Goal: Information Seeking & Learning: Find specific fact

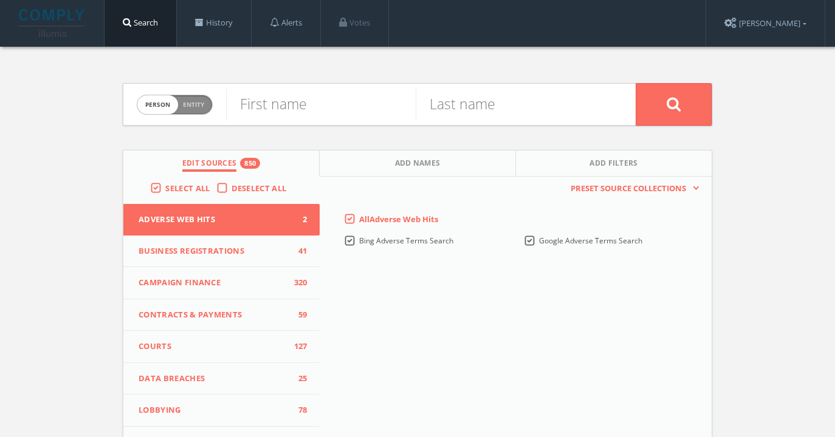
drag, startPoint x: 347, startPoint y: 125, endPoint x: 347, endPoint y: 117, distance: 7.3
click at [347, 120] on form "Person Entity person First name Last name" at bounding box center [417, 104] width 589 height 43
click at [347, 109] on input "text" at bounding box center [321, 105] width 190 height 32
type input "[PERSON_NAME]"
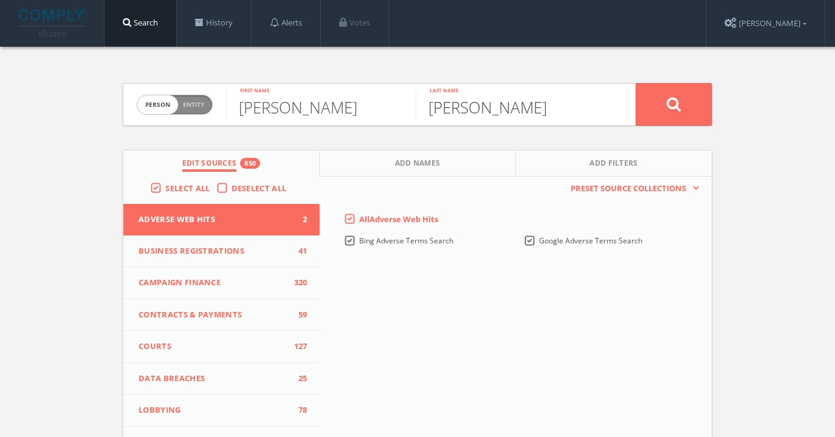
click at [635, 83] on button at bounding box center [673, 104] width 76 height 43
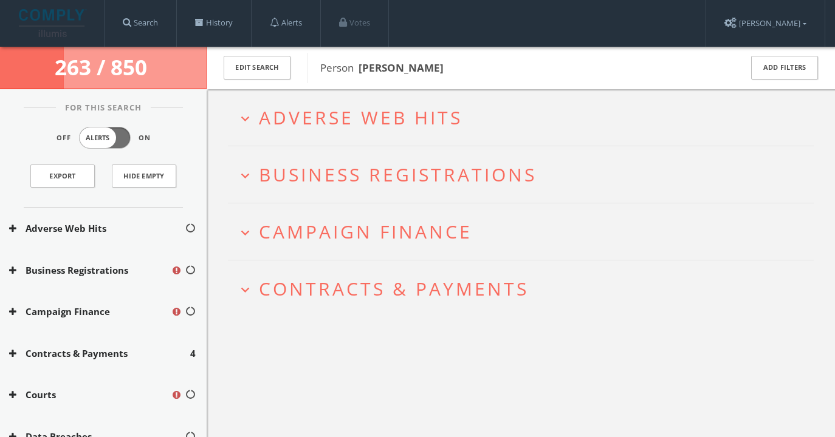
click at [398, 237] on span "Campaign Finance" at bounding box center [365, 231] width 213 height 25
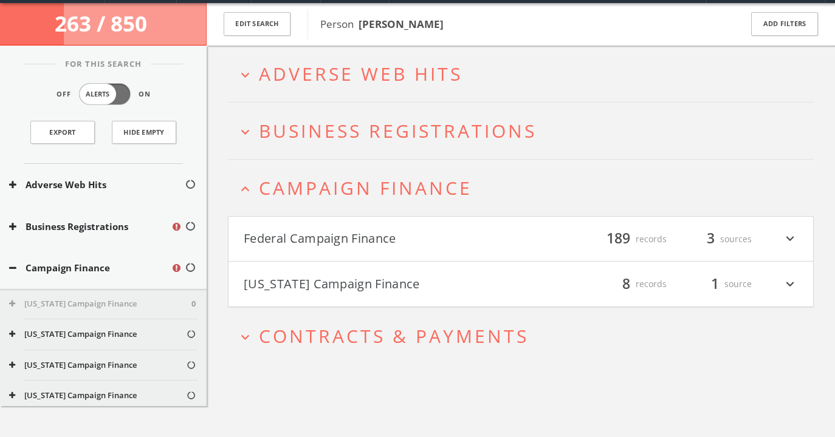
scroll to position [70, 0]
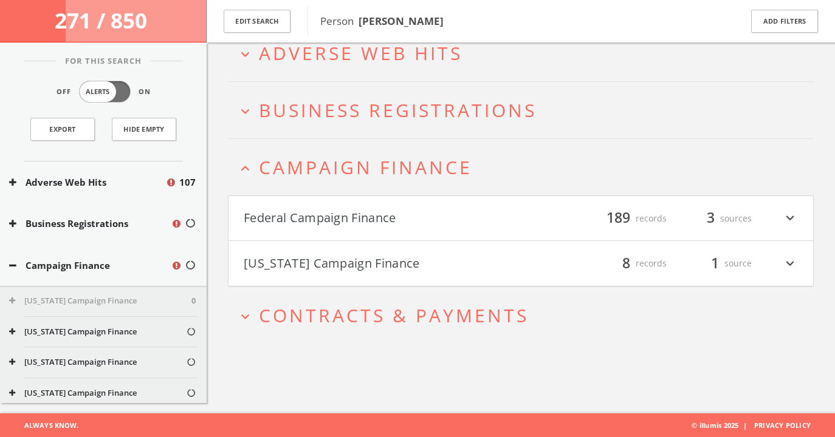
click at [405, 259] on button "[US_STATE] Campaign Finance" at bounding box center [382, 263] width 277 height 21
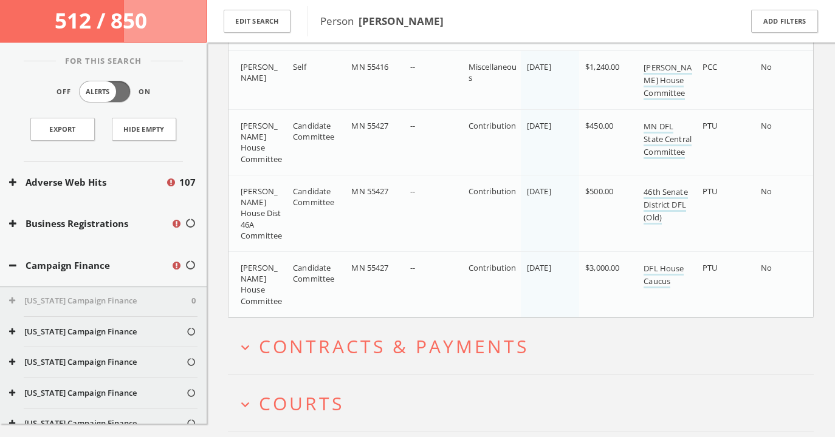
scroll to position [737, 0]
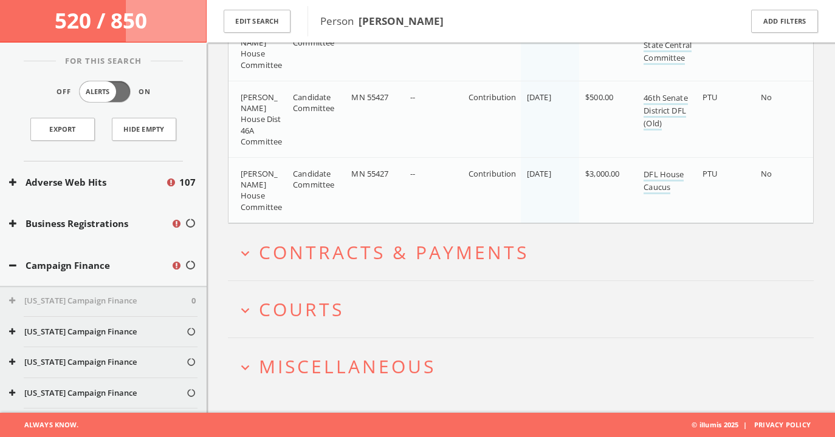
click at [483, 261] on span "Contracts & Payments" at bounding box center [394, 252] width 270 height 25
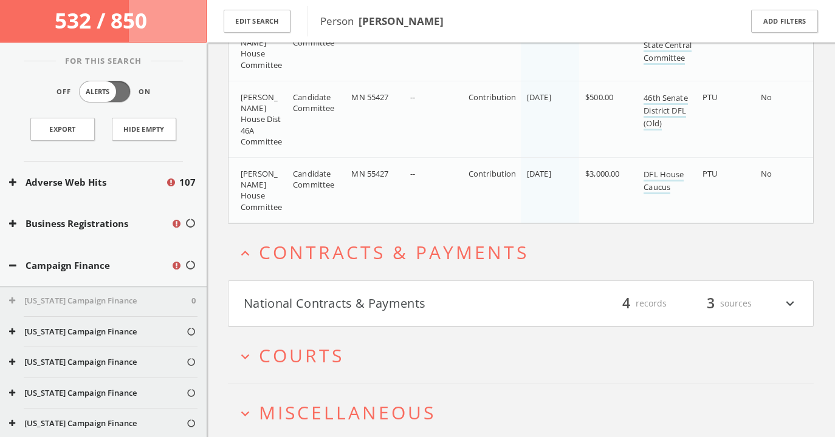
scroll to position [782, 0]
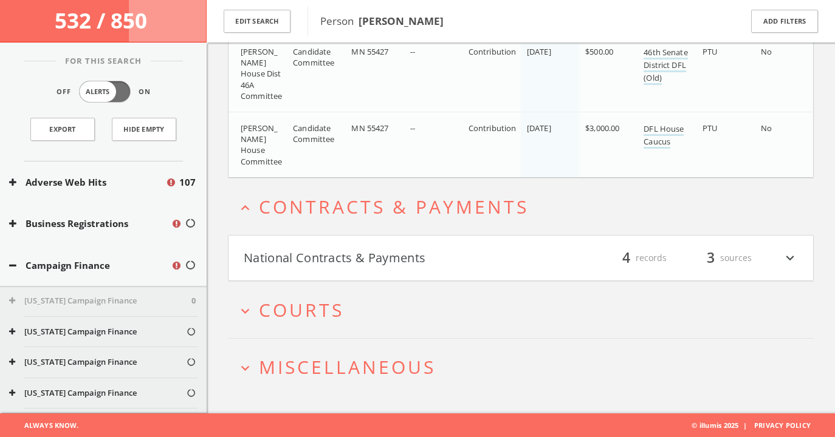
click at [440, 254] on button "National Contracts & Payments" at bounding box center [382, 258] width 277 height 21
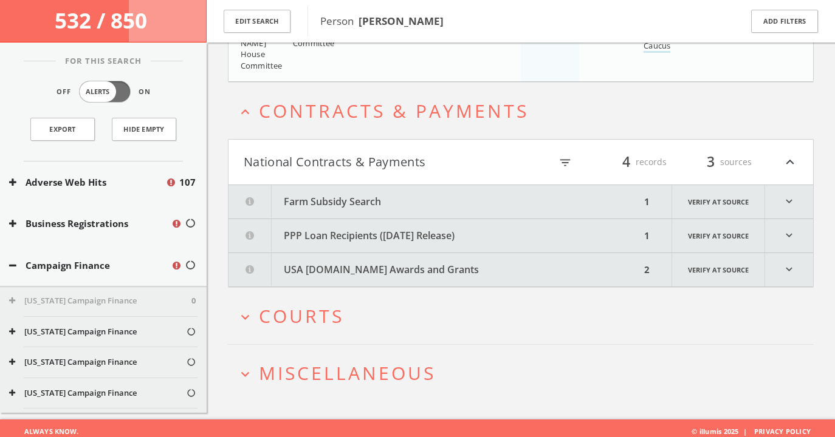
scroll to position [885, 0]
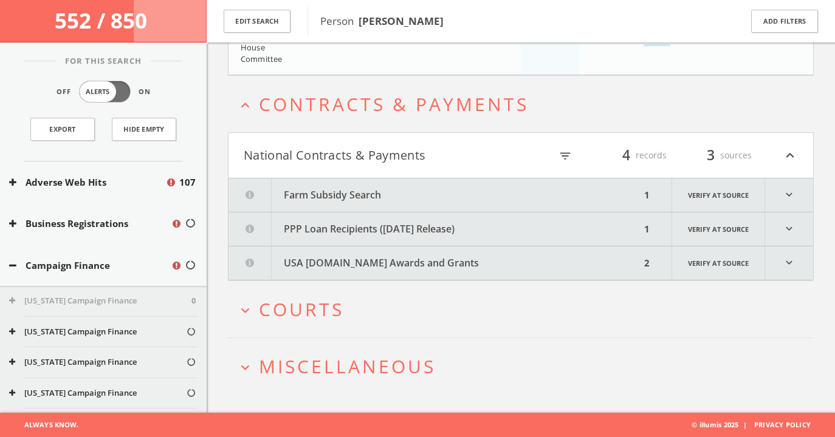
click at [349, 230] on button "PPP Loan Recipients ([DATE] Release)" at bounding box center [434, 229] width 412 height 33
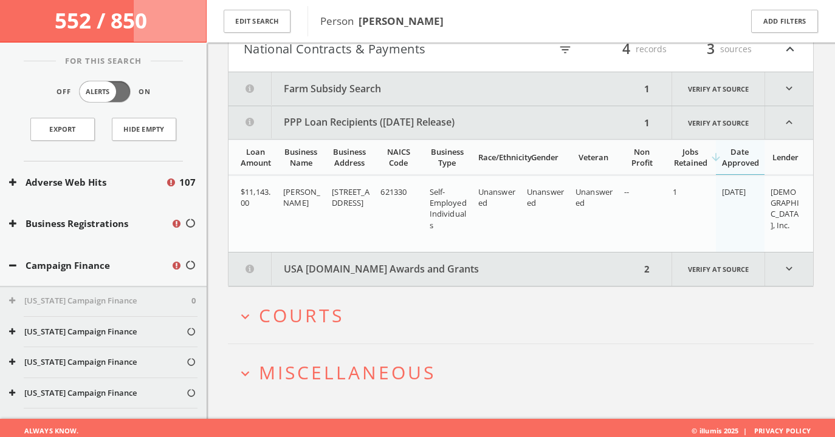
scroll to position [997, 0]
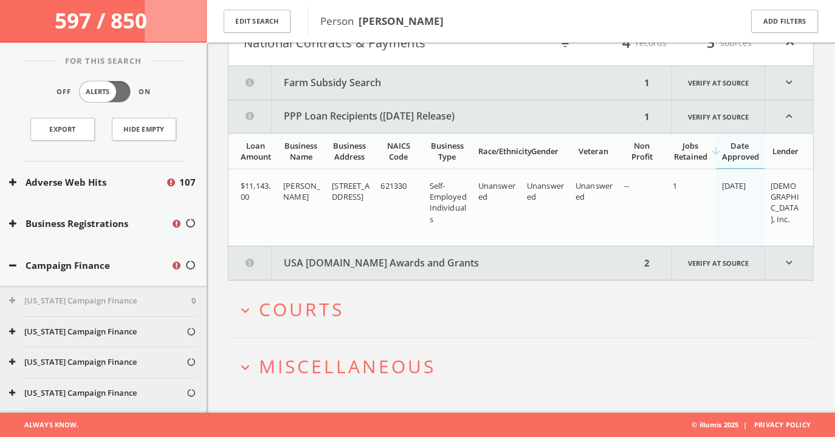
click at [347, 118] on button "PPP Loan Recipients ([DATE] Release)" at bounding box center [434, 116] width 412 height 33
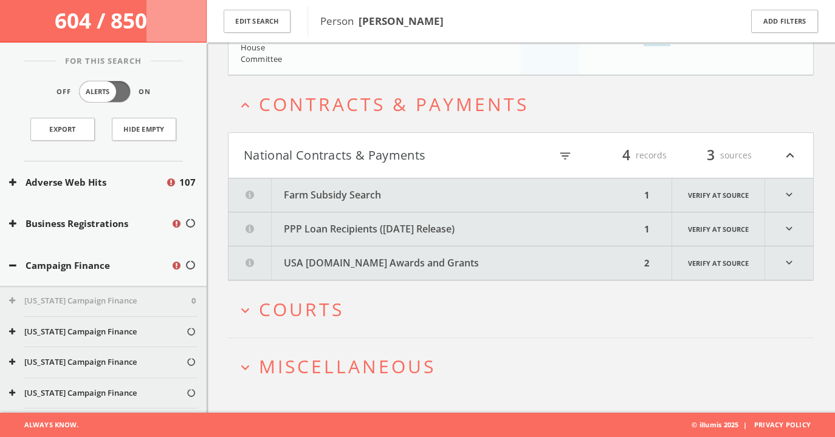
scroll to position [885, 0]
click at [363, 265] on button "USA [DOMAIN_NAME] Awards and Grants" at bounding box center [434, 263] width 412 height 33
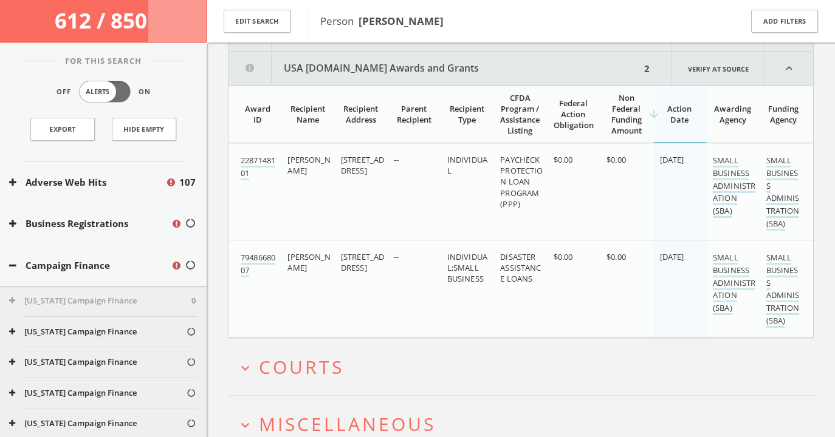
scroll to position [1089, 0]
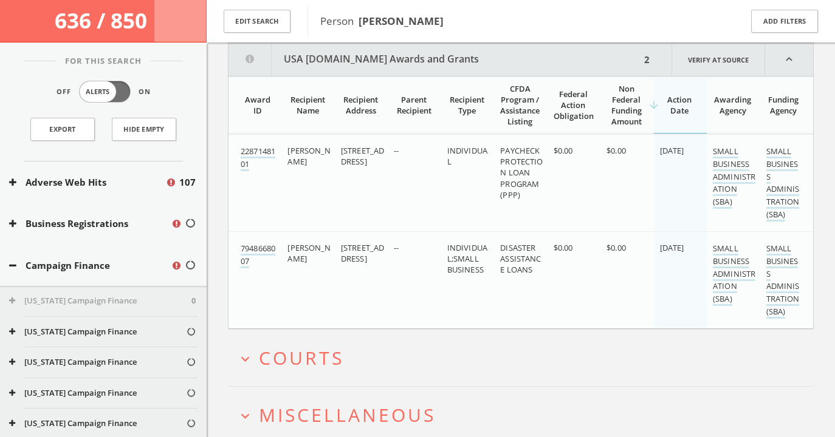
click at [369, 65] on button "USA [DOMAIN_NAME] Awards and Grants" at bounding box center [434, 59] width 412 height 33
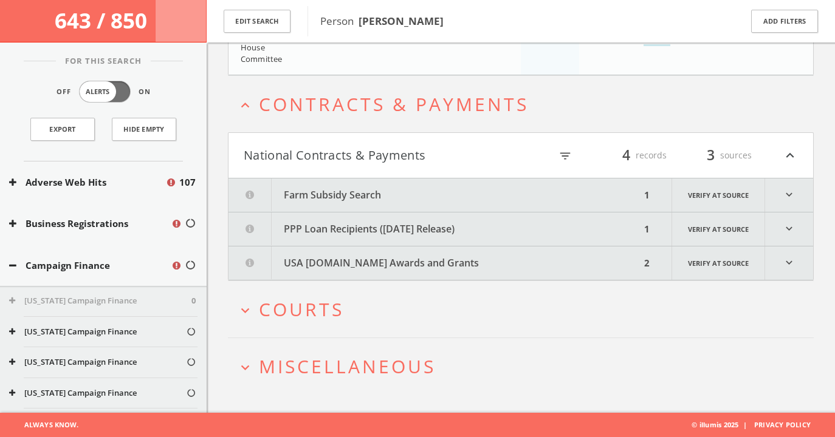
scroll to position [885, 0]
click at [358, 152] on button "National Contracts & Payments" at bounding box center [382, 155] width 277 height 21
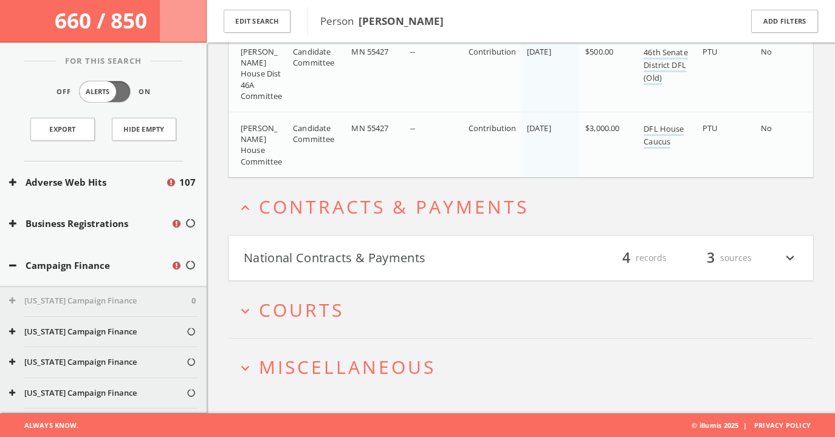
click at [351, 253] on button "National Contracts & Payments" at bounding box center [382, 258] width 277 height 21
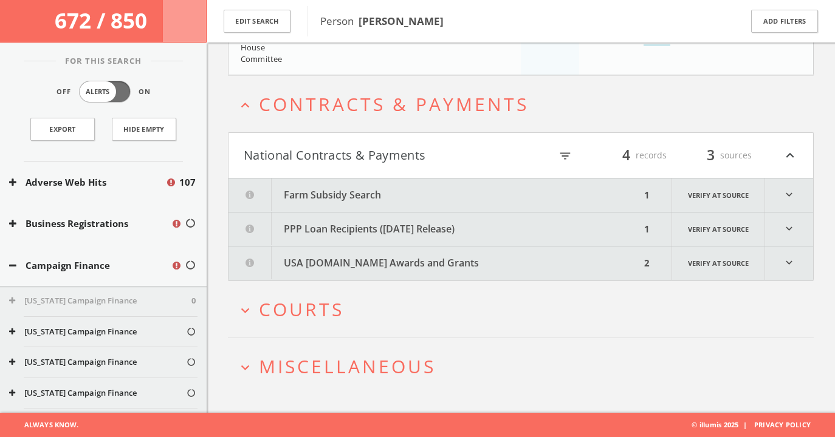
click at [352, 188] on button "Farm Subsidy Search" at bounding box center [434, 195] width 412 height 33
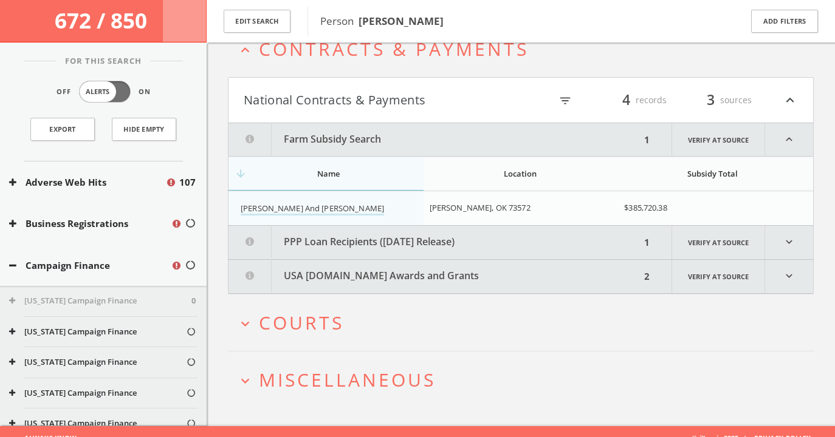
scroll to position [953, 0]
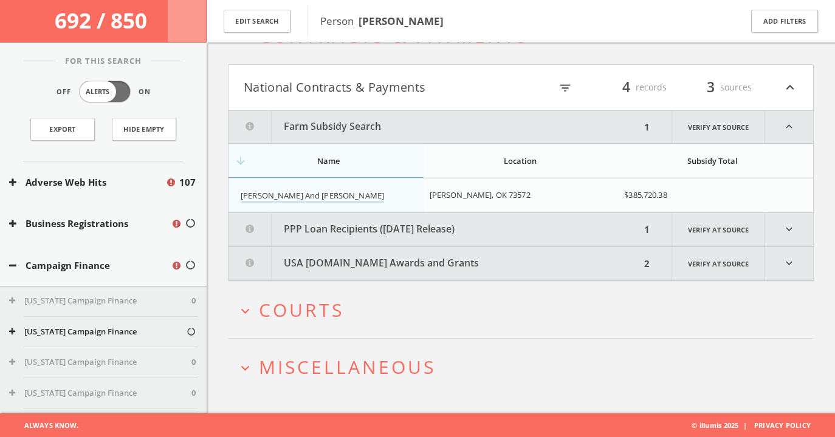
click at [350, 125] on button "Farm Subsidy Search" at bounding box center [434, 127] width 412 height 33
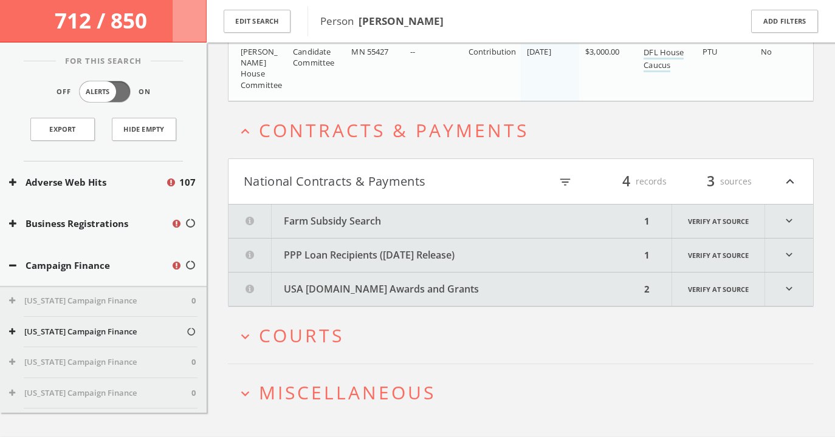
scroll to position [885, 0]
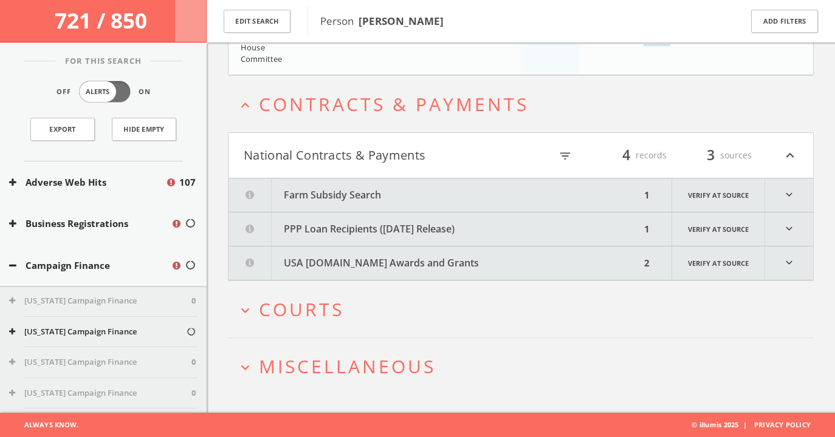
click at [389, 329] on h2 "expand_more Courts" at bounding box center [521, 309] width 586 height 56
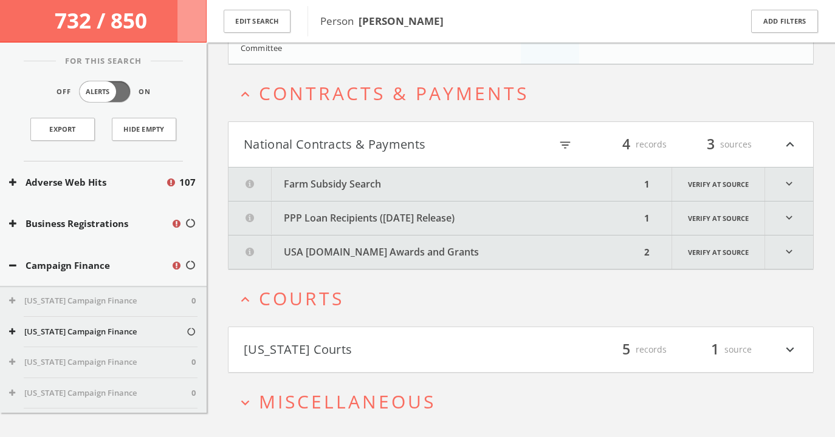
scroll to position [931, 0]
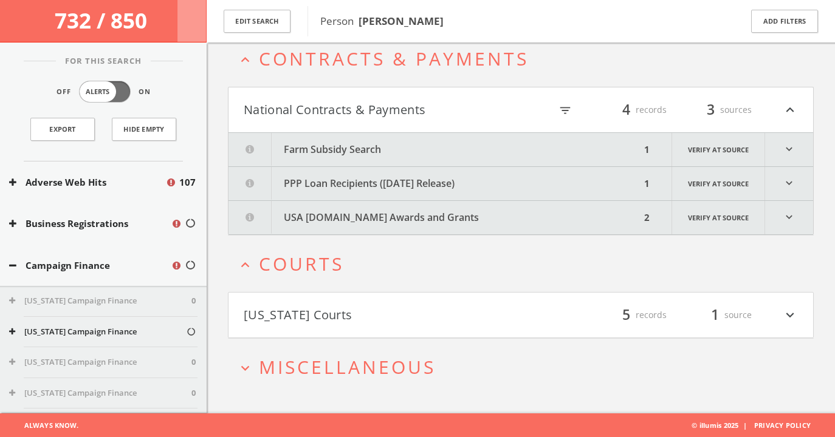
click at [386, 325] on h4 "[US_STATE] Courts filter_list 5 records 1 source expand_more" at bounding box center [520, 315] width 584 height 45
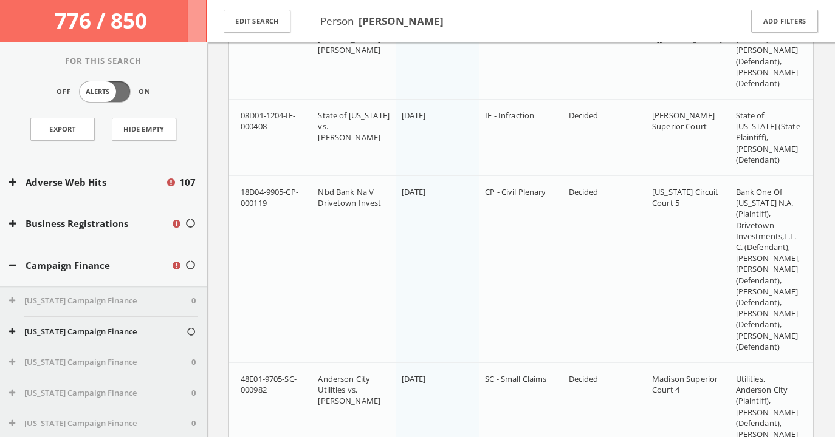
scroll to position [980, 0]
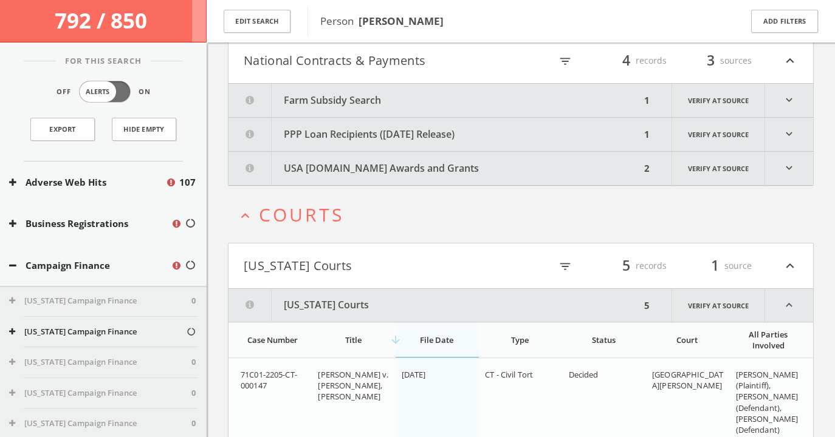
click at [341, 216] on span "Courts" at bounding box center [301, 214] width 85 height 25
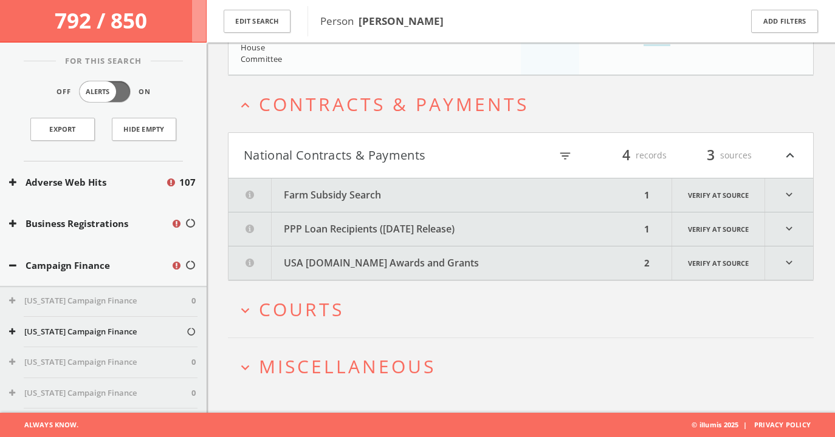
scroll to position [885, 0]
click at [347, 368] on span "Miscellaneous" at bounding box center [347, 366] width 177 height 25
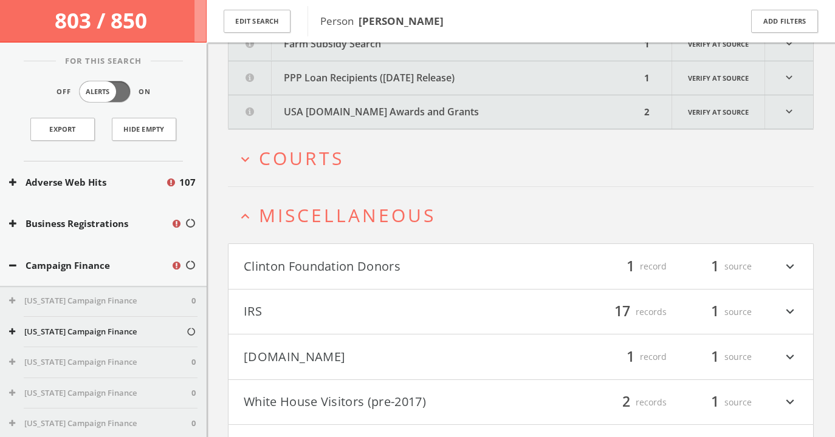
scroll to position [1146, 0]
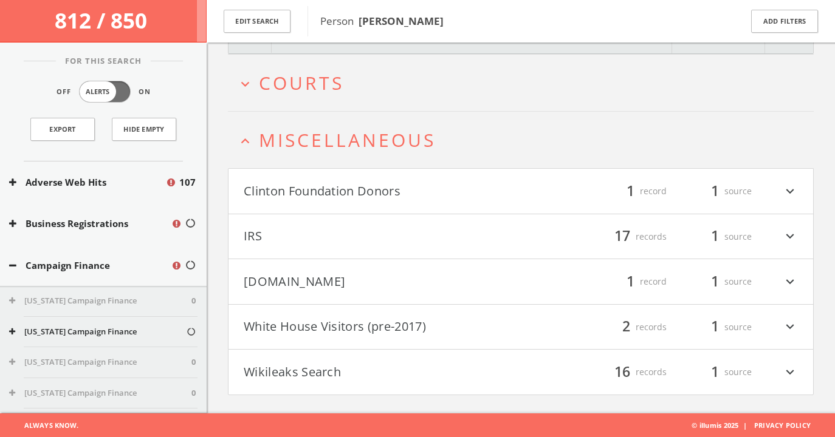
click at [389, 197] on button "Clinton Foundation Donors" at bounding box center [382, 191] width 277 height 21
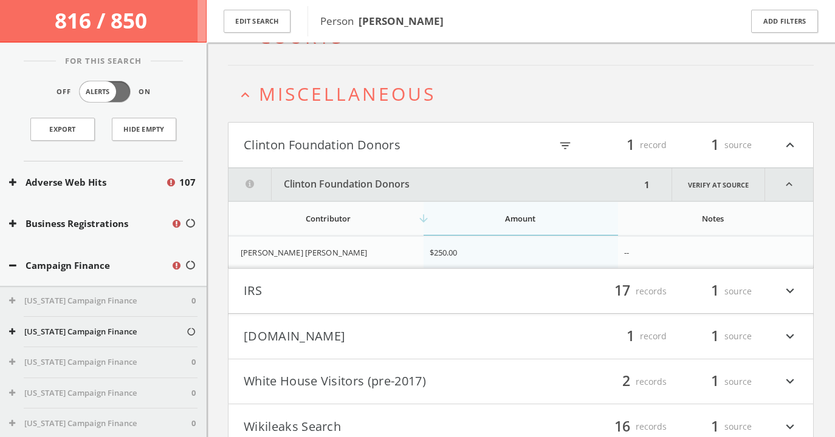
scroll to position [1246, 0]
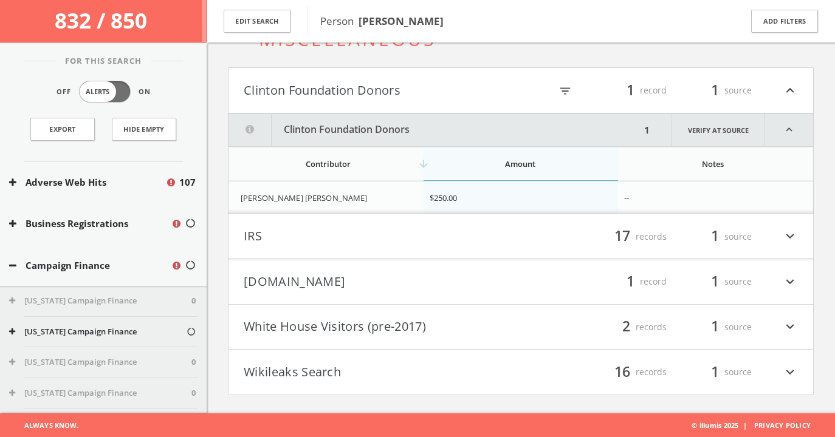
click at [375, 131] on button "Clinton Foundation Donors" at bounding box center [434, 130] width 412 height 33
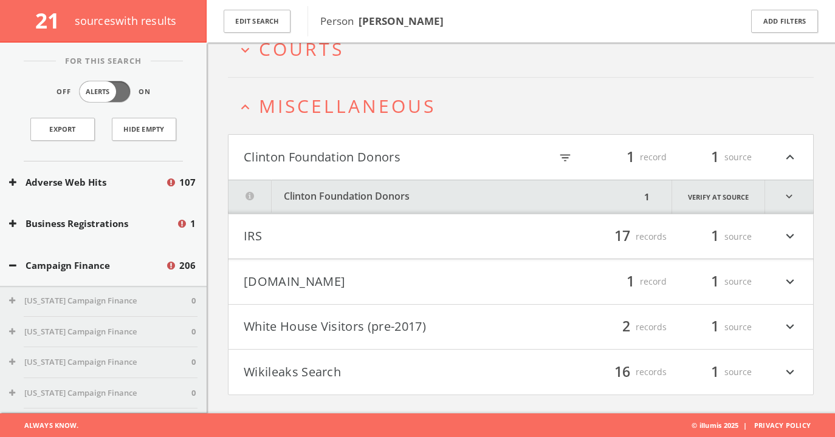
click at [333, 239] on button "IRS" at bounding box center [382, 237] width 277 height 21
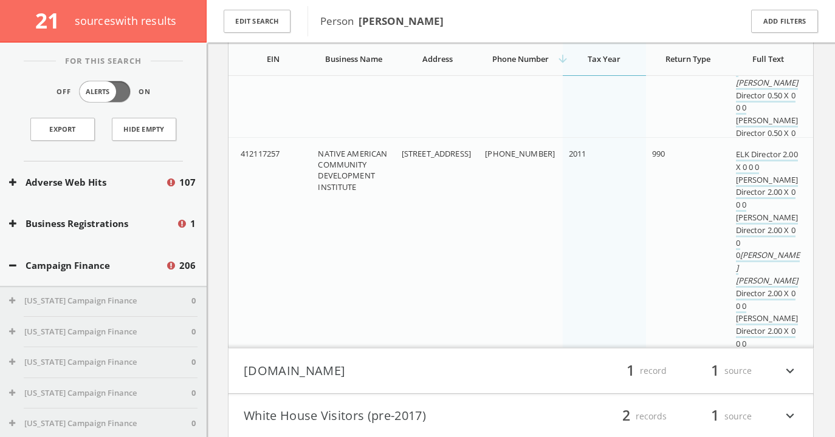
scroll to position [5075, 0]
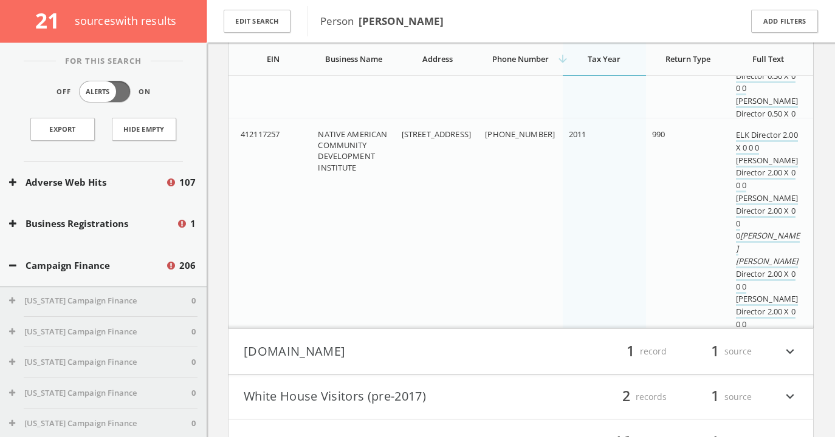
click at [488, 358] on button "[DOMAIN_NAME]" at bounding box center [382, 351] width 277 height 21
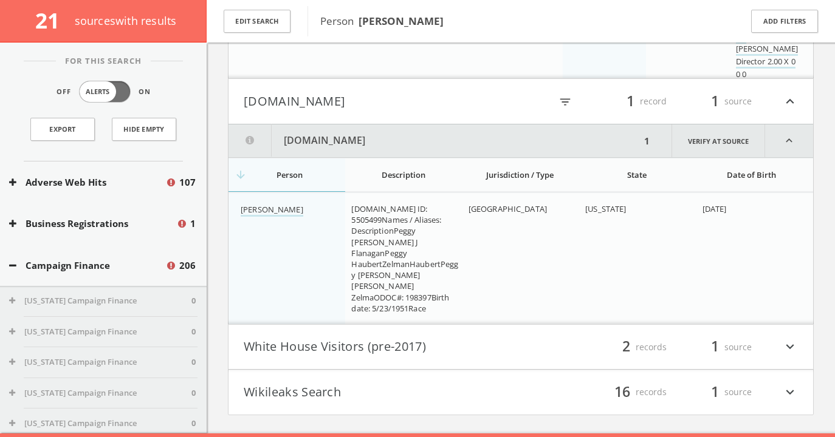
scroll to position [5346, 0]
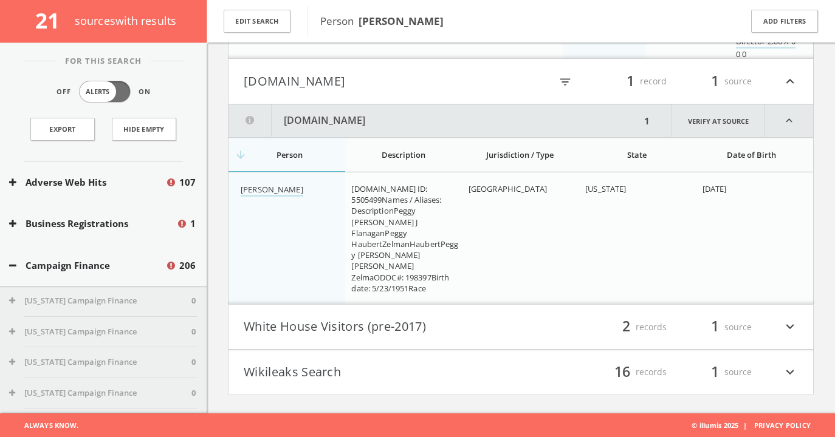
click at [368, 123] on button "[DOMAIN_NAME]" at bounding box center [434, 120] width 412 height 33
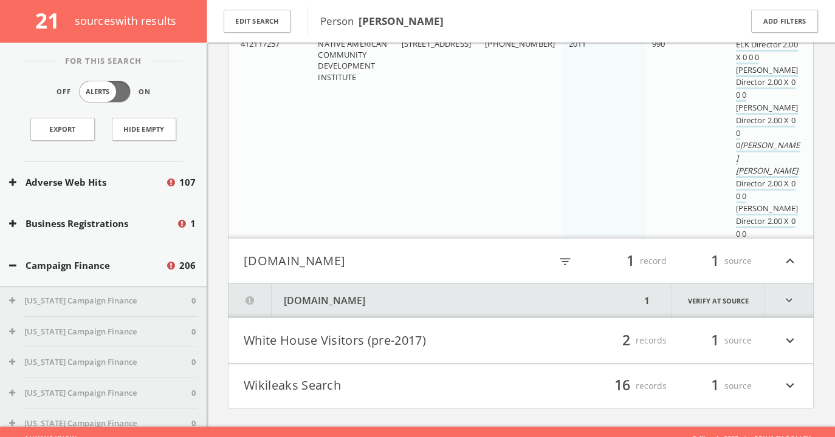
scroll to position [4751, 0]
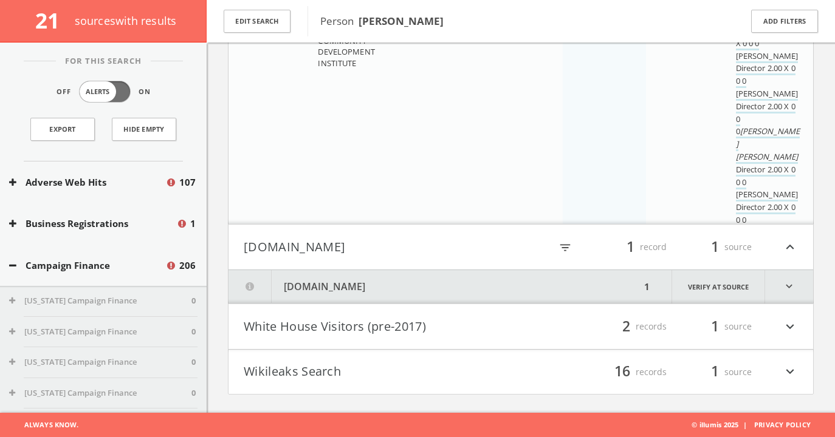
click at [426, 378] on button "Wikileaks Search" at bounding box center [382, 372] width 277 height 21
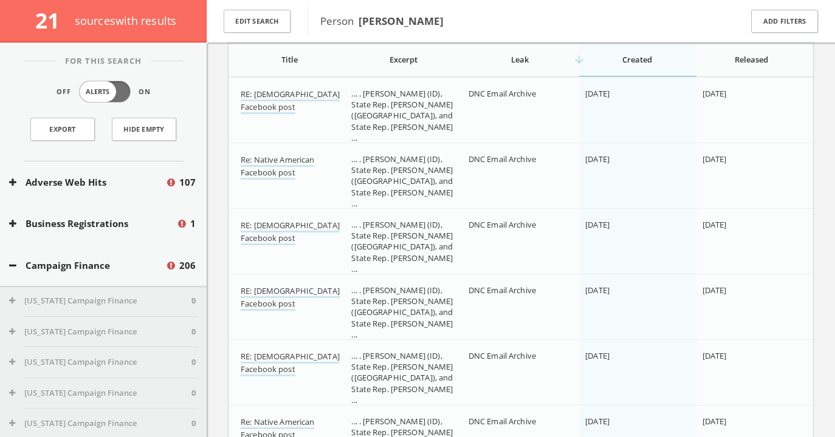
scroll to position [5013, 0]
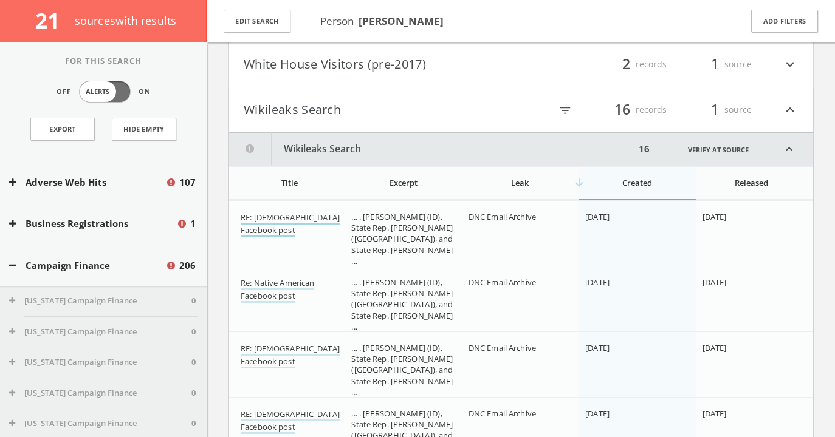
click at [269, 220] on link "RE: [DEMOGRAPHIC_DATA] Facebook post" at bounding box center [290, 225] width 99 height 26
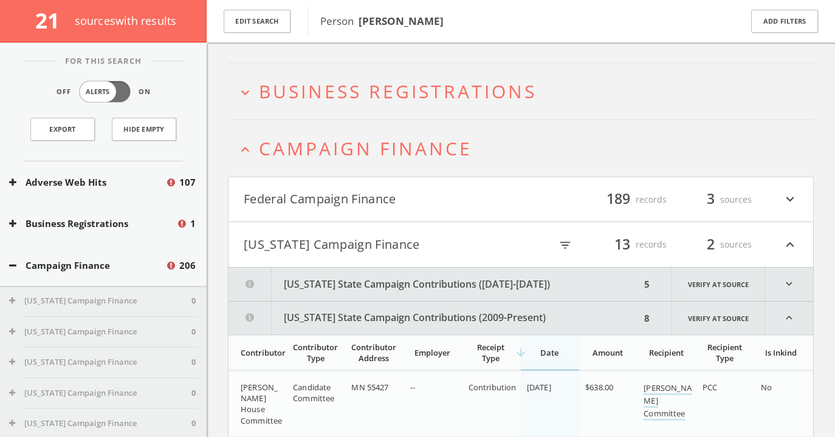
scroll to position [0, 0]
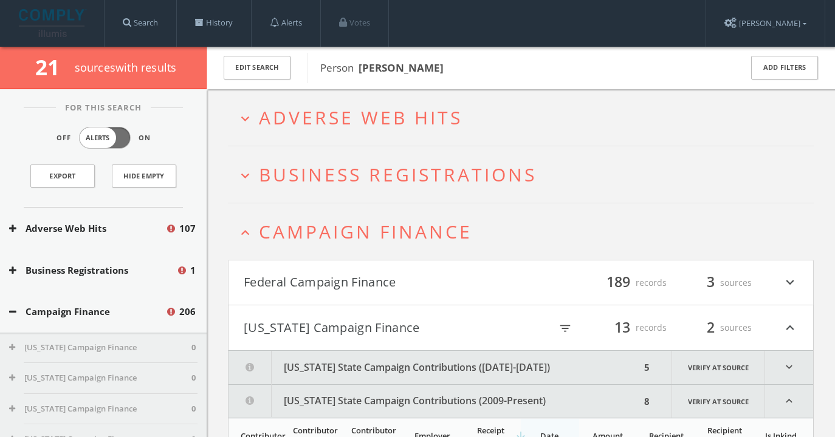
click at [467, 174] on span "Business Registrations" at bounding box center [398, 174] width 278 height 25
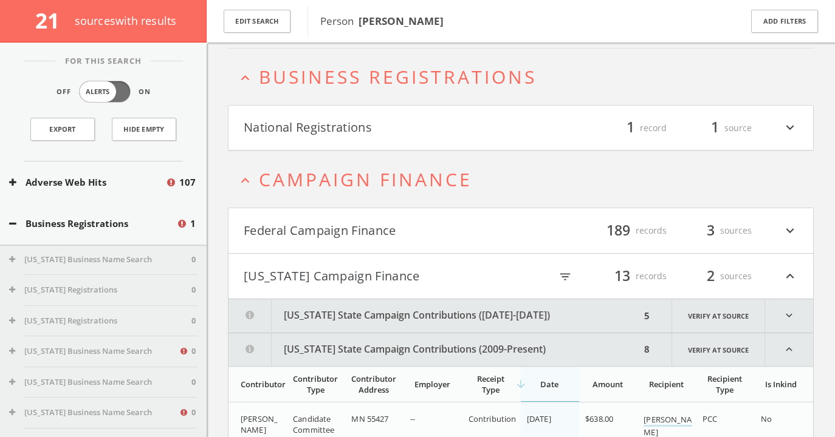
click at [433, 134] on button "National Registrations" at bounding box center [382, 128] width 277 height 21
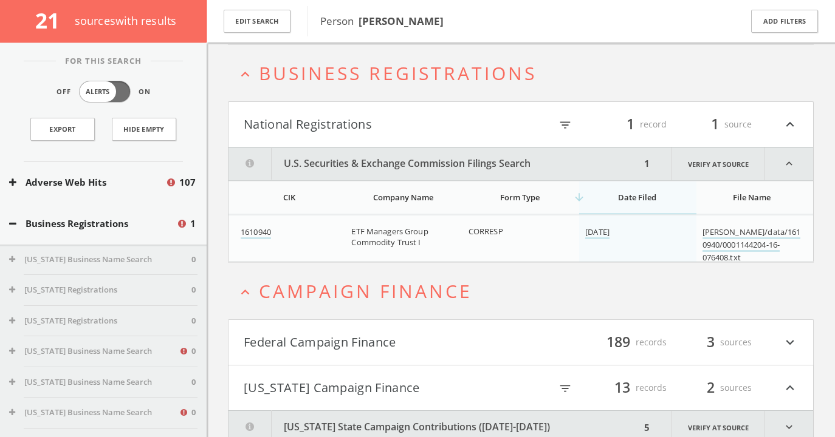
scroll to position [105, 0]
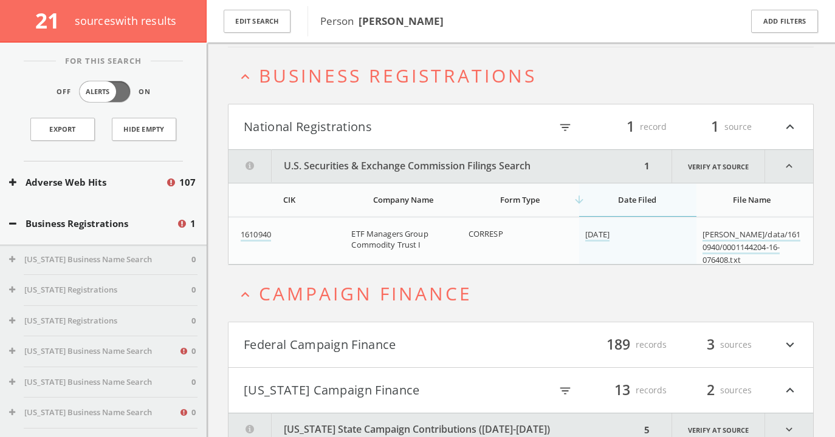
click at [491, 129] on button "National Registrations" at bounding box center [382, 127] width 277 height 21
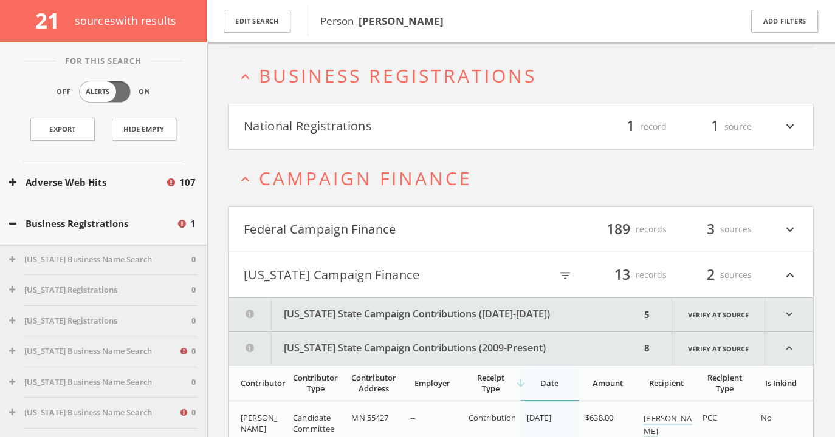
click at [453, 347] on button "[US_STATE] State Campaign Contributions (2009-Present)" at bounding box center [434, 348] width 412 height 33
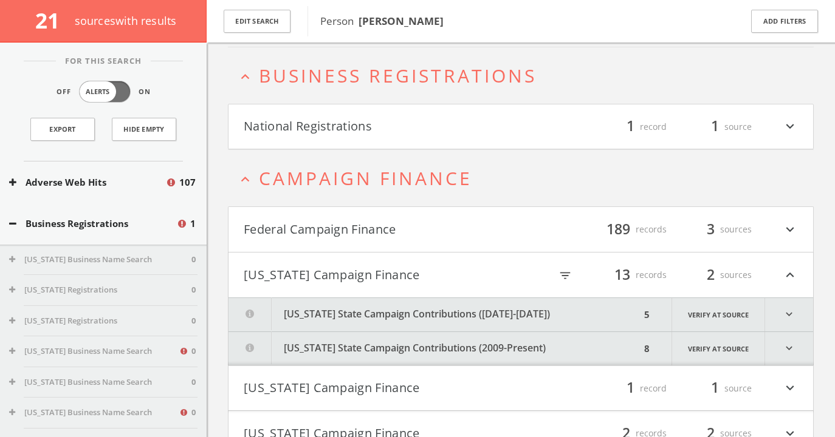
click at [544, 349] on button "[US_STATE] State Campaign Contributions (2009-Present)" at bounding box center [434, 348] width 412 height 33
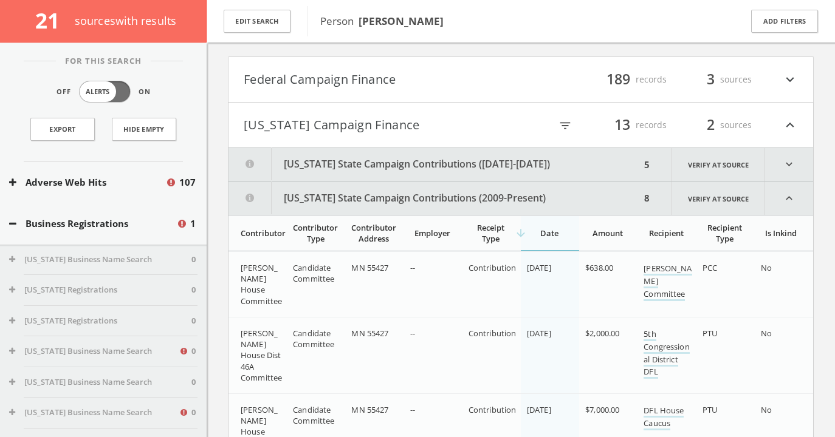
scroll to position [253, 0]
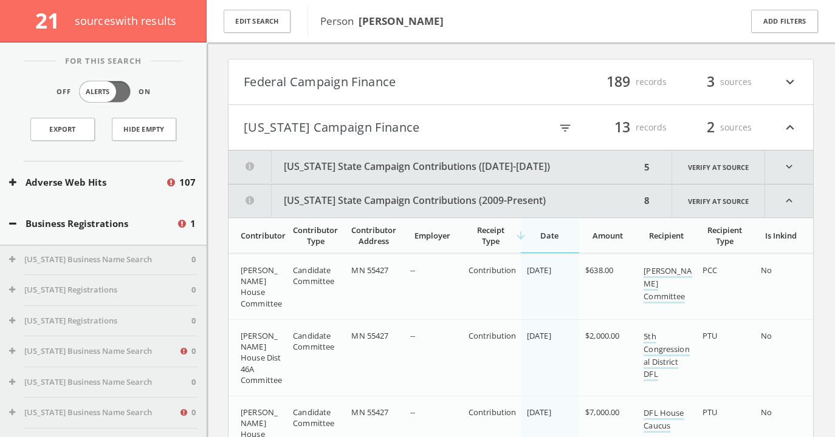
click at [522, 171] on button "[US_STATE] State Campaign Contributions ([DATE]-[DATE])" at bounding box center [434, 167] width 412 height 33
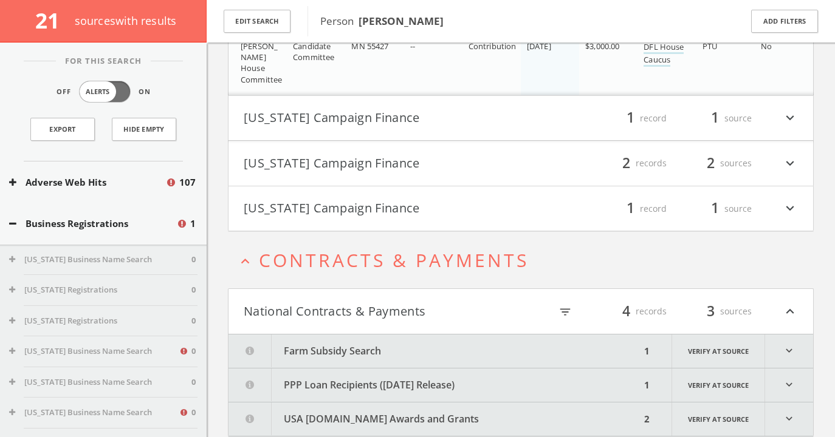
scroll to position [1301, 0]
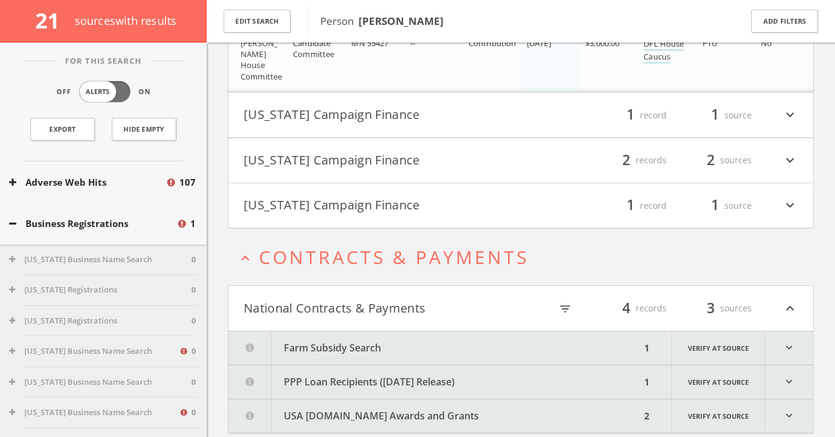
click at [385, 123] on button "[US_STATE] Campaign Finance" at bounding box center [382, 115] width 277 height 21
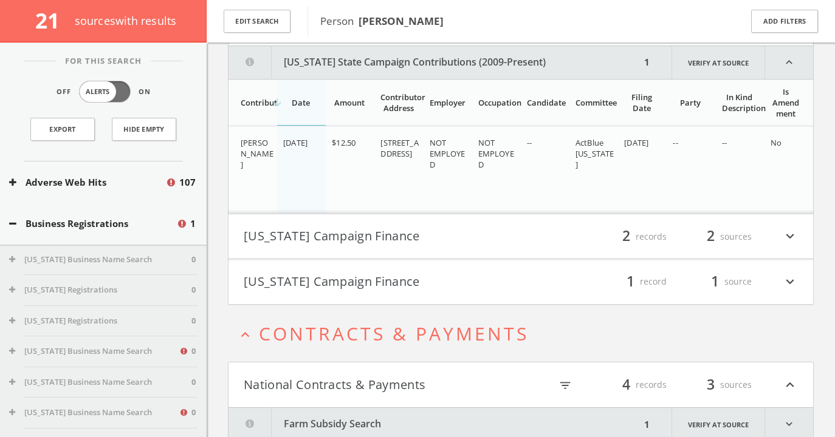
scroll to position [1396, 0]
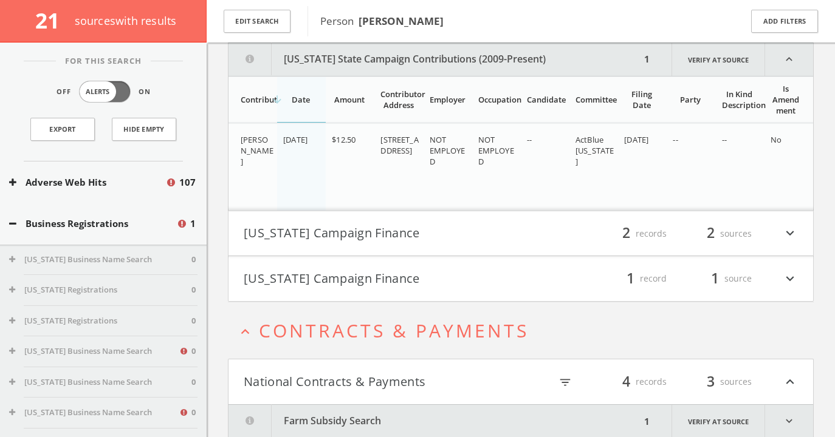
click at [383, 61] on button "[US_STATE] State Campaign Contributions (2009-Present)" at bounding box center [434, 59] width 412 height 33
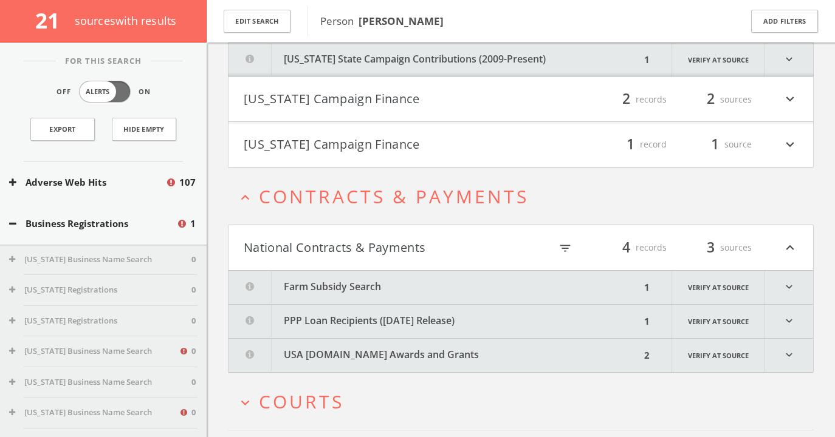
click at [370, 97] on button "[US_STATE] Campaign Finance" at bounding box center [382, 99] width 277 height 21
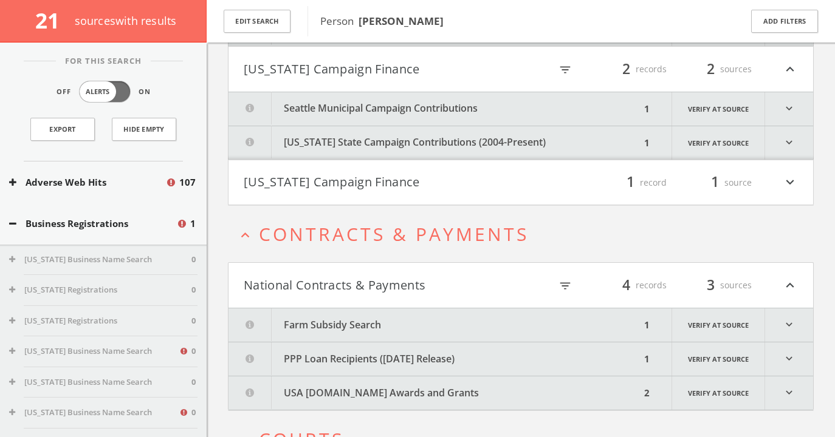
scroll to position [1430, 0]
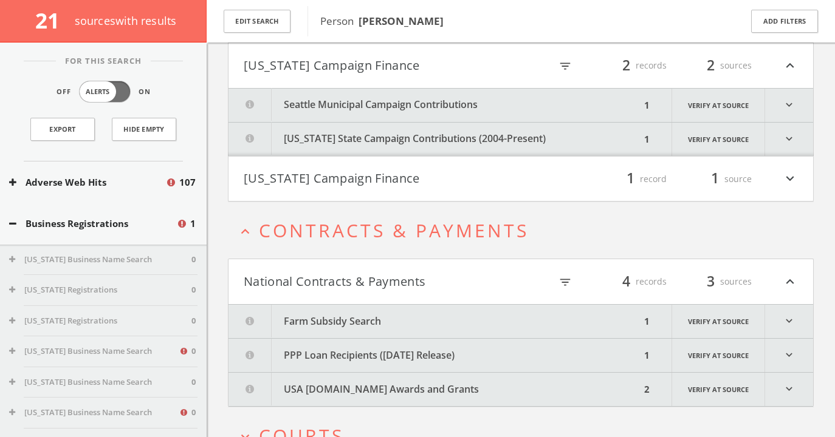
click at [370, 103] on button "Seattle Municipal Campaign Contributions" at bounding box center [434, 105] width 412 height 33
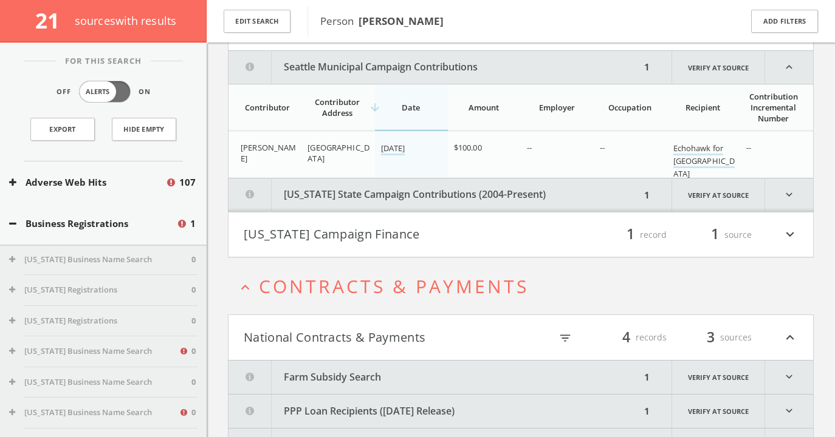
scroll to position [1475, 0]
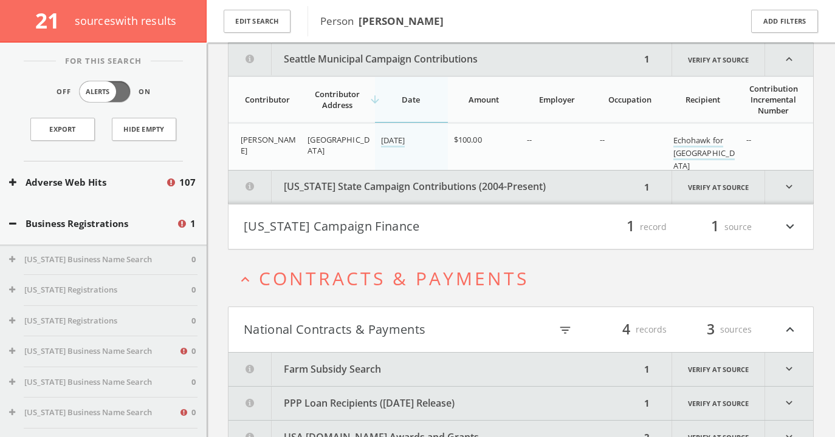
click at [386, 188] on button "[US_STATE] State Campaign Contributions (2004-Present)" at bounding box center [434, 187] width 412 height 33
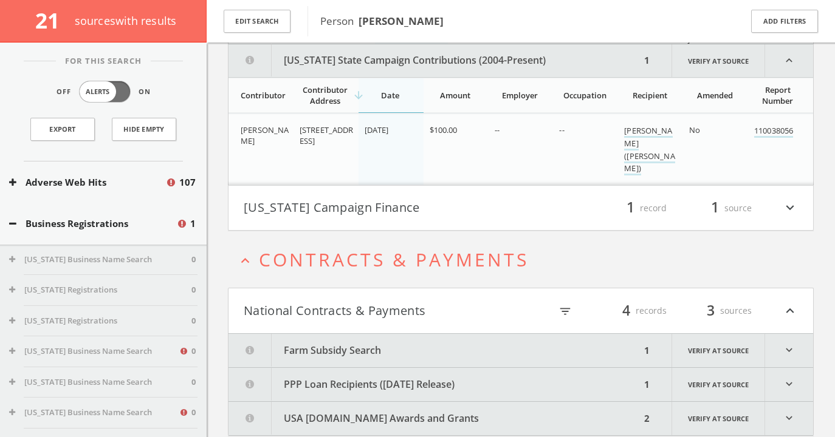
scroll to position [1603, 0]
click at [433, 211] on button "[US_STATE] Campaign Finance" at bounding box center [382, 207] width 277 height 21
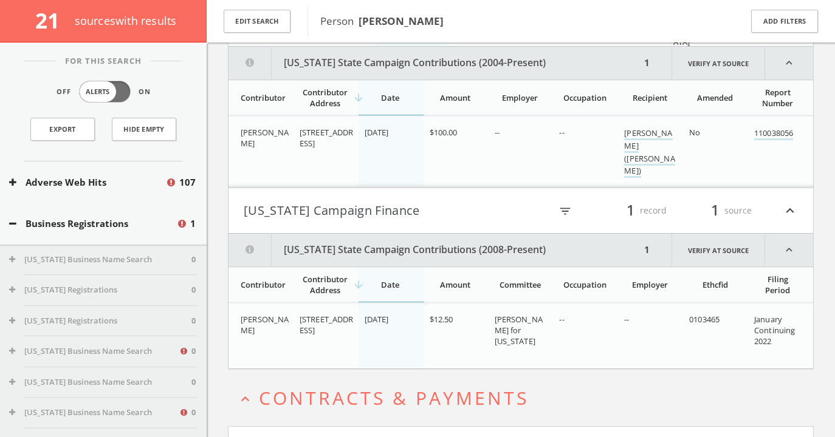
scroll to position [1572, 0]
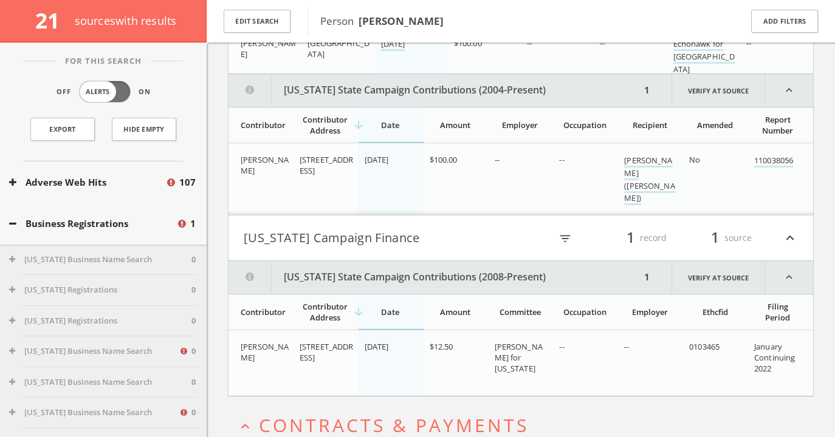
click at [428, 238] on button "[US_STATE] Campaign Finance" at bounding box center [382, 238] width 277 height 21
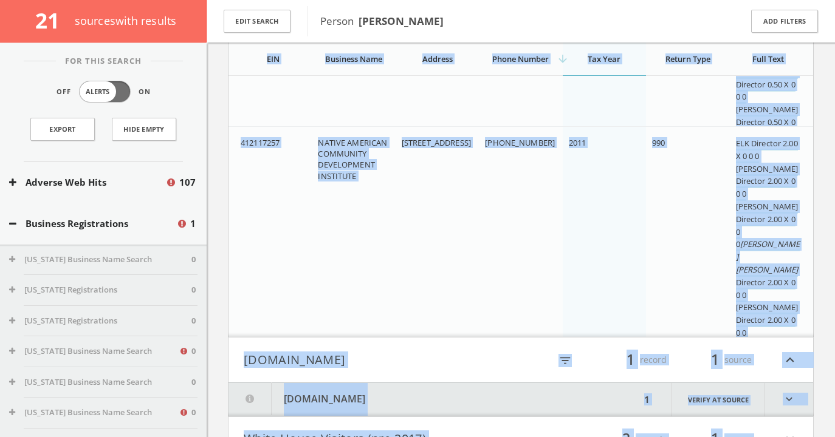
scroll to position [5813, 0]
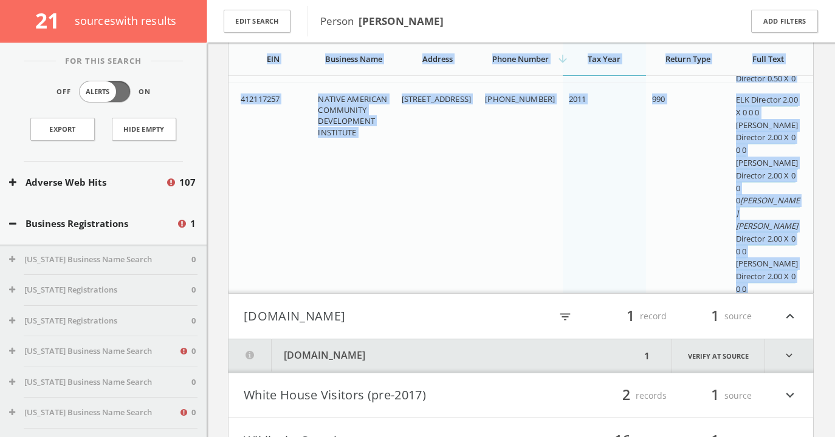
drag, startPoint x: 255, startPoint y: 181, endPoint x: 787, endPoint y: 284, distance: 542.6
copy table "EIN Business Name Address Phone Number arrow_downward Tax Year Return Type Full…"
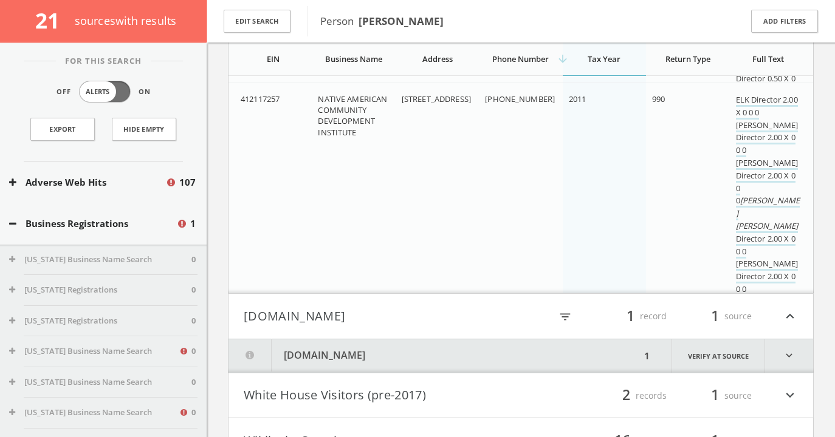
click at [800, 272] on div "ELK Director 2.00 X 0 0 0 [PERSON_NAME] Director 2.00 X 0 0 0 [PERSON_NAME] Dir…" at bounding box center [768, 214] width 65 height 240
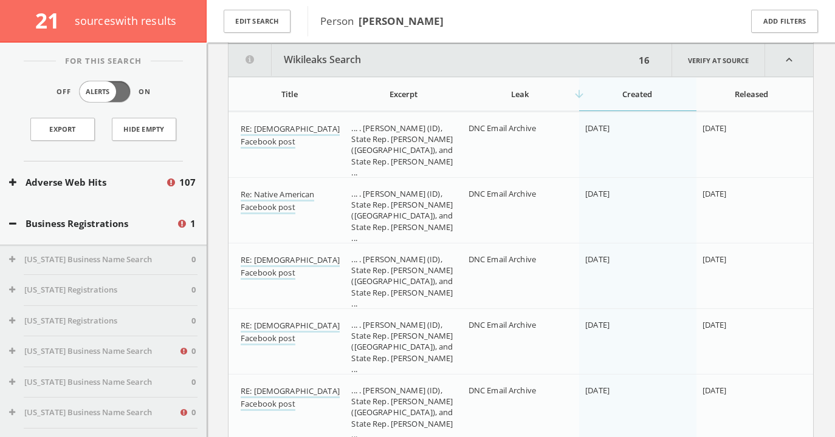
scroll to position [5857, 0]
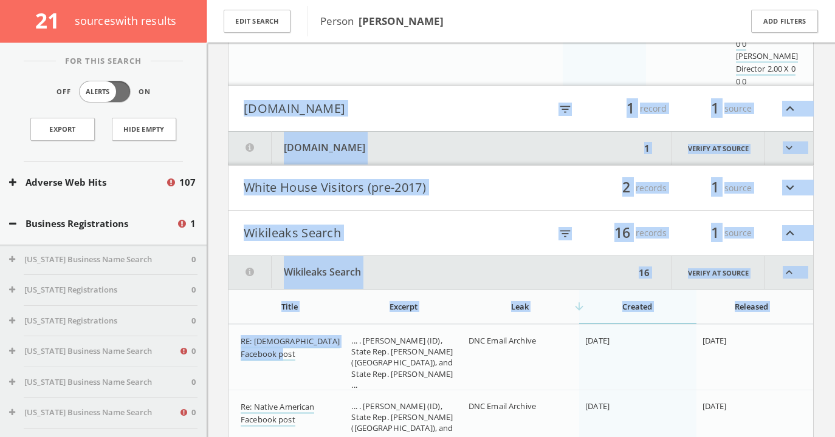
drag, startPoint x: 796, startPoint y: 280, endPoint x: 306, endPoint y: 358, distance: 496.9
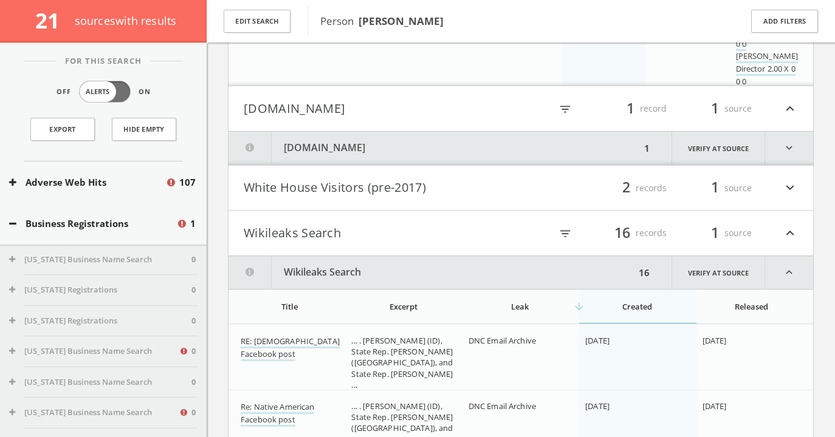
click at [337, 318] on th "Title" at bounding box center [286, 306] width 117 height 33
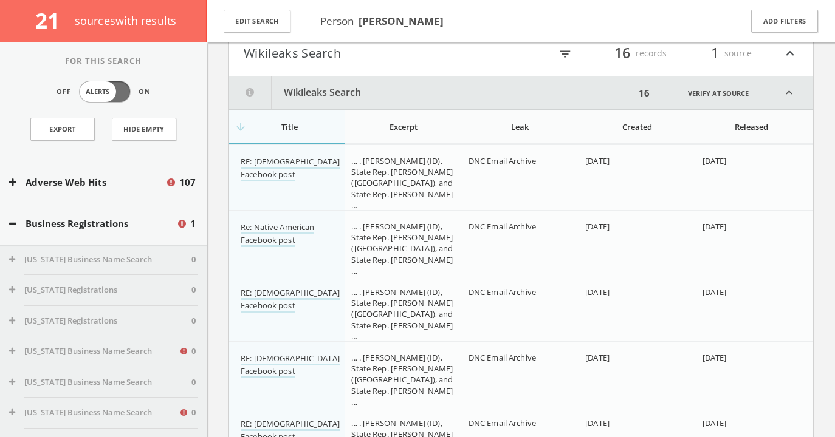
scroll to position [6059, 0]
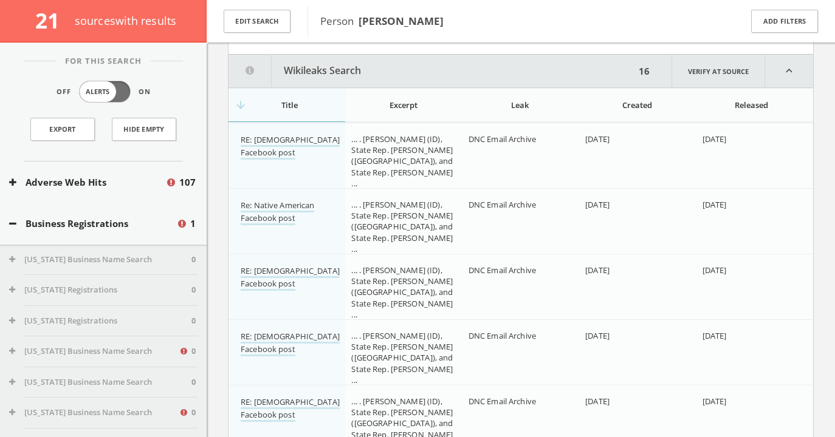
drag, startPoint x: 234, startPoint y: 340, endPoint x: 677, endPoint y: 368, distance: 443.1
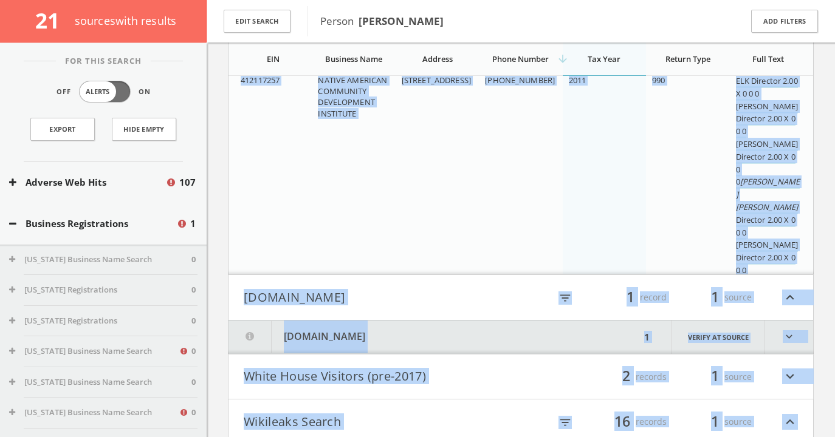
scroll to position [5937, 0]
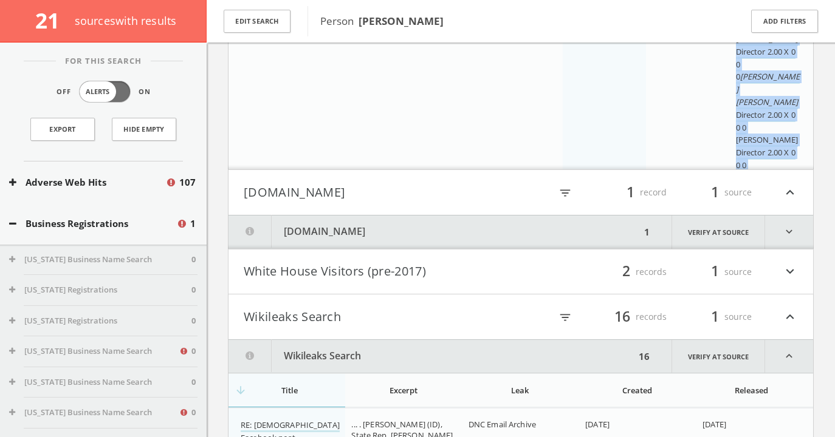
drag, startPoint x: 238, startPoint y: 225, endPoint x: 785, endPoint y: 154, distance: 552.0
copy div "237380554 Sojourners Inc [STREET_ADDRESS][US_STATE] (202) 328-8842 2012 990 [PE…"
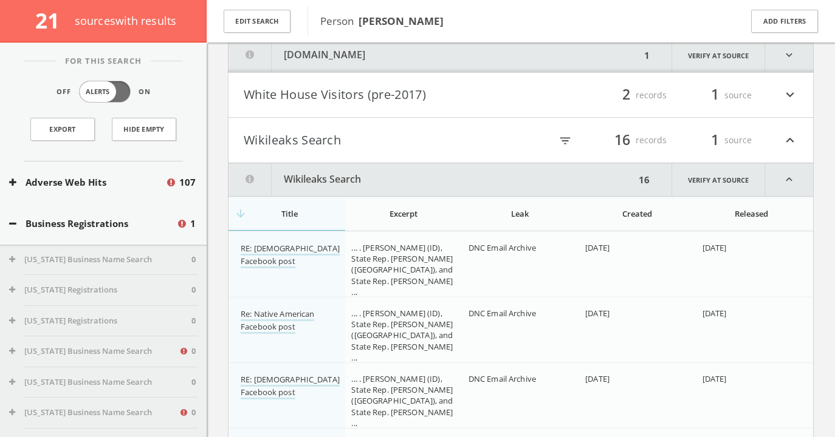
scroll to position [6087, 0]
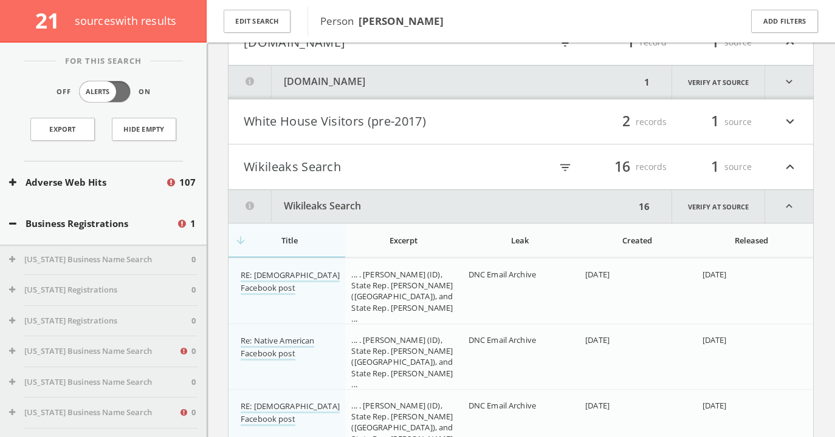
click at [481, 171] on button "Wikileaks Search" at bounding box center [382, 167] width 277 height 21
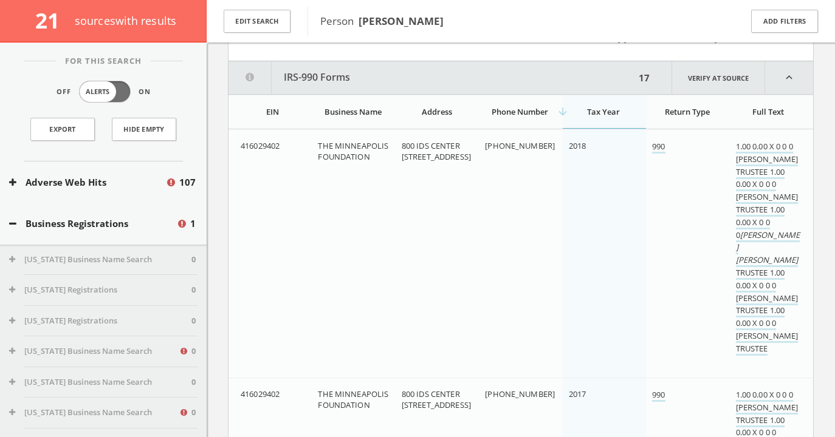
scroll to position [2200, 0]
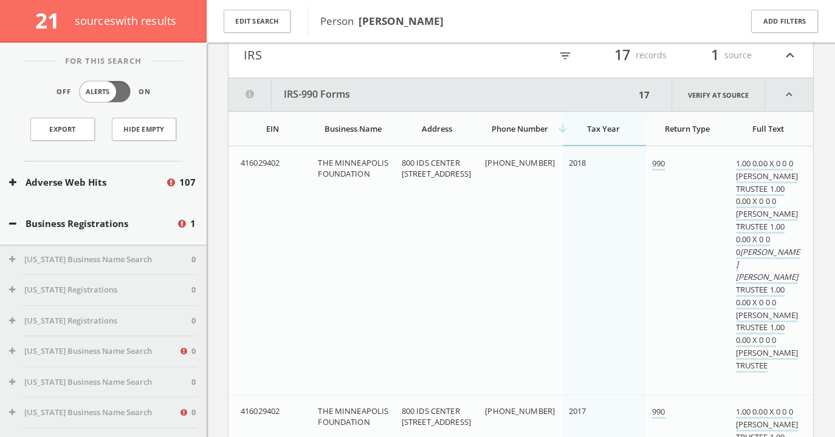
drag, startPoint x: 241, startPoint y: 162, endPoint x: 784, endPoint y: 378, distance: 584.3
click at [784, 378] on tr "416029402 THE MINNEAPOLIS FOUNDATION 800 IDS CENTER [STREET_ADDRESS] (612) 672-…" at bounding box center [520, 270] width 584 height 248
copy tr "416029402 THE MINNEAPOLIS FOUNDATION 800 IDS CENTER [STREET_ADDRESS] (612) 672-…"
click at [497, 185] on td "[PHONE_NUMBER]" at bounding box center [520, 270] width 83 height 248
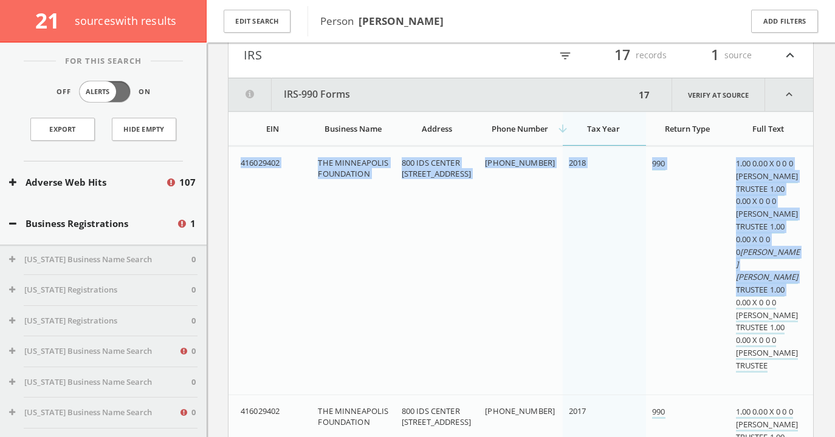
drag, startPoint x: 241, startPoint y: 162, endPoint x: 791, endPoint y: 292, distance: 565.0
click at [791, 292] on tr "416029402 THE MINNEAPOLIS FOUNDATION 800 IDS CENTER [STREET_ADDRESS] (612) 672-…" at bounding box center [520, 270] width 584 height 248
copy tr "416029402 THE MINNEAPOLIS FOUNDATION 800 IDS CENTER [STREET_ADDRESS] (612) 672-…"
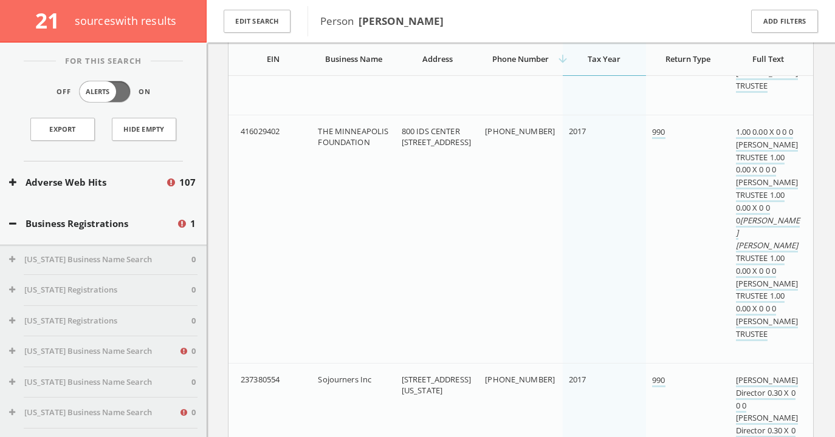
scroll to position [2483, 0]
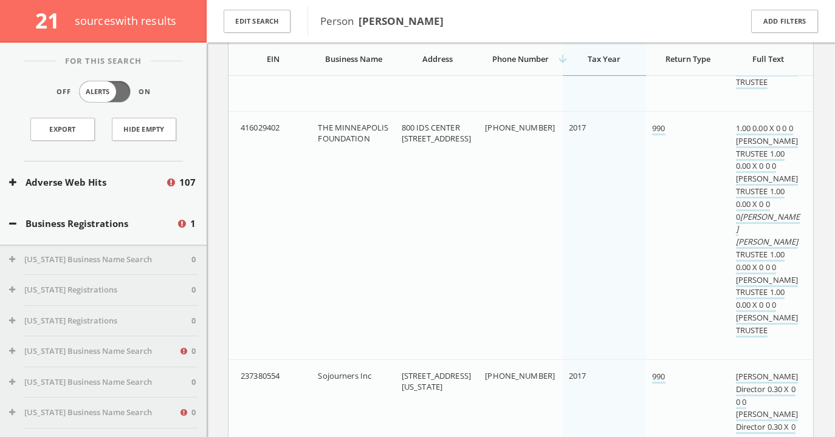
click at [583, 281] on td "2017" at bounding box center [603, 235] width 83 height 248
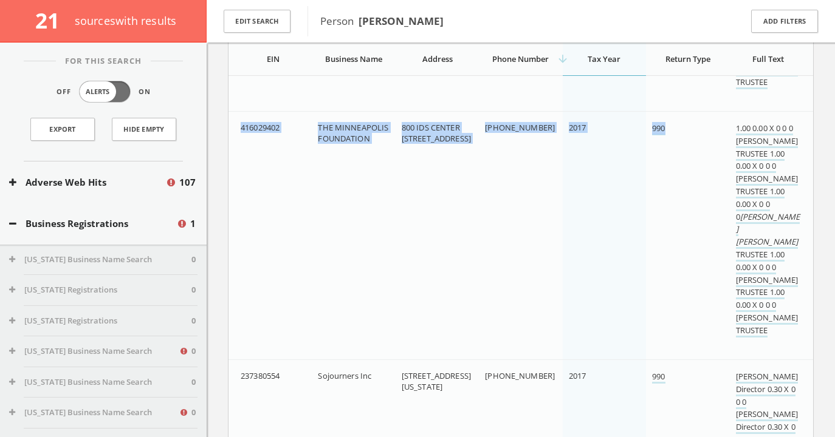
drag, startPoint x: 242, startPoint y: 128, endPoint x: 676, endPoint y: 126, distance: 434.3
click at [676, 126] on tr "416029402 THE MINNEAPOLIS FOUNDATION 800 IDS CENTER [STREET_ADDRESS] (612) 672-…" at bounding box center [520, 235] width 584 height 248
click at [467, 182] on td "800 IDS CENTER [STREET_ADDRESS]" at bounding box center [436, 235] width 83 height 248
drag, startPoint x: 240, startPoint y: 127, endPoint x: 748, endPoint y: 186, distance: 511.8
click at [748, 186] on tr "416029402 THE MINNEAPOLIS FOUNDATION 800 IDS CENTER [STREET_ADDRESS] (612) 672-…" at bounding box center [520, 235] width 584 height 248
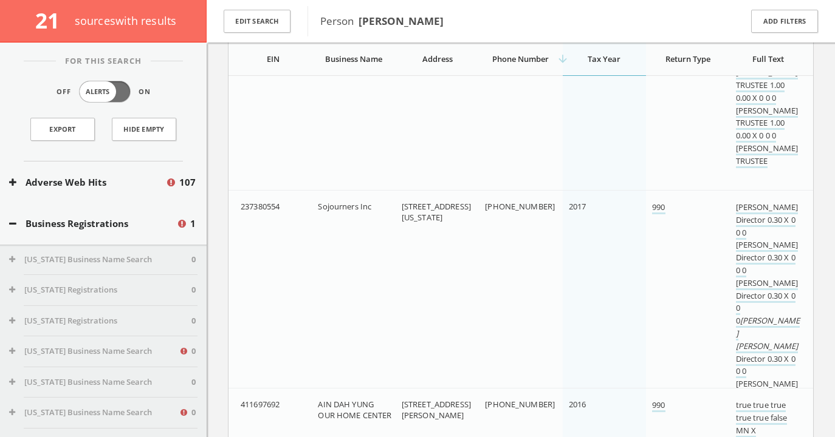
scroll to position [2684, 0]
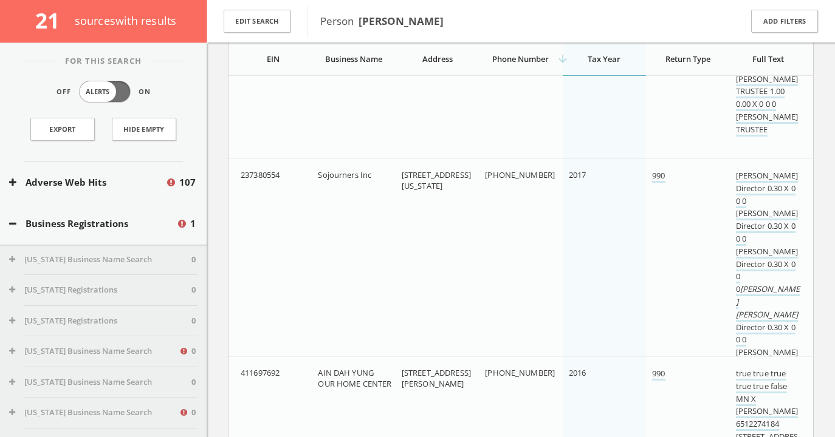
click at [621, 234] on td "2017" at bounding box center [603, 295] width 83 height 273
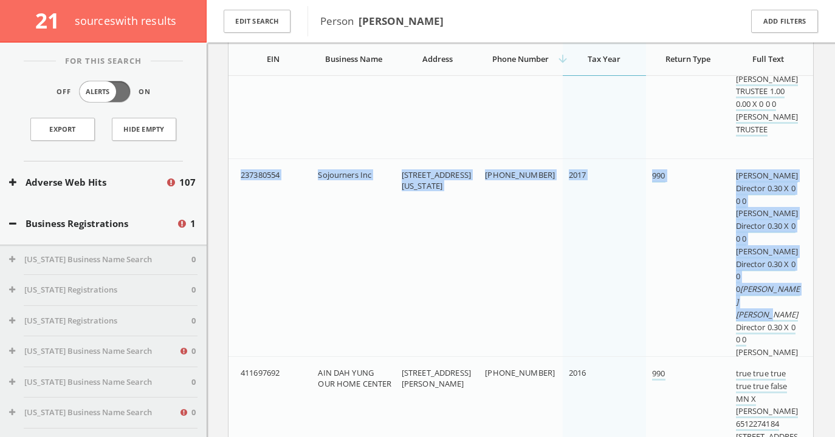
drag, startPoint x: 239, startPoint y: 175, endPoint x: 785, endPoint y: 266, distance: 553.0
click at [785, 266] on tr "237380554 Sojourners Inc [STREET_ADDRESS][US_STATE] (202) 328-8842 2017 990 [PE…" at bounding box center [520, 295] width 584 height 273
click at [473, 238] on td "[STREET_ADDRESS][US_STATE]" at bounding box center [436, 295] width 83 height 273
drag, startPoint x: 239, startPoint y: 174, endPoint x: 786, endPoint y: 281, distance: 556.9
click at [786, 281] on tr "237380554 Sojourners Inc [STREET_ADDRESS][US_STATE] (202) 328-8842 2017 990 [PE…" at bounding box center [520, 295] width 584 height 273
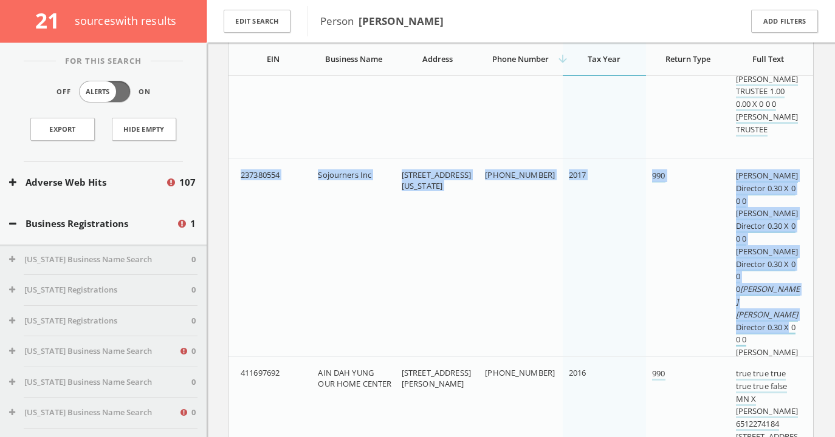
copy tr "237380554 Sojourners Inc [STREET_ADDRESS][US_STATE] (202) 328-8842 2017 990 [PE…"
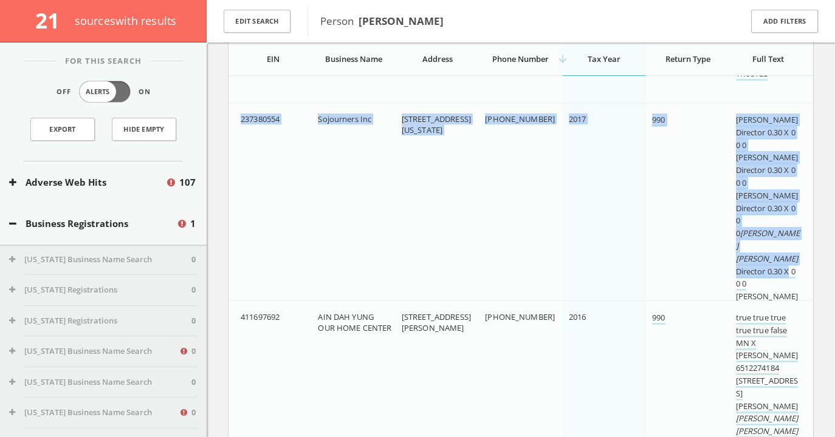
scroll to position [2863, 0]
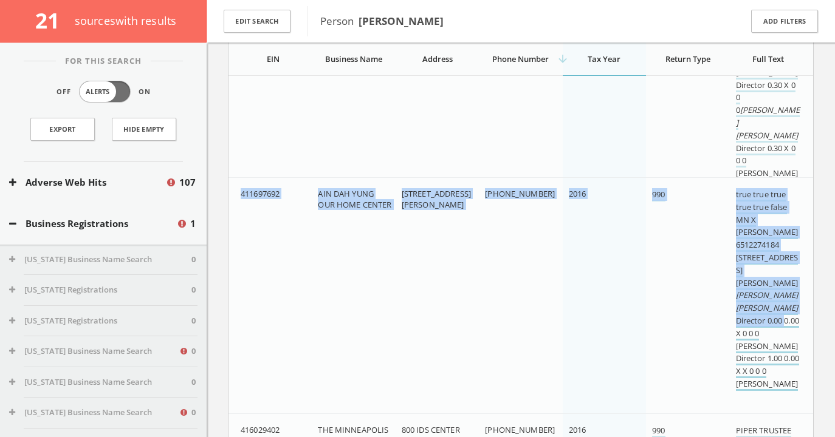
drag, startPoint x: 241, startPoint y: 193, endPoint x: 782, endPoint y: 307, distance: 553.7
click at [782, 307] on tr "411697692 [GEOGRAPHIC_DATA][PERSON_NAME] [STREET_ADDRESS][PERSON_NAME] (651) 22…" at bounding box center [520, 295] width 584 height 236
copy tr "411697692 [GEOGRAPHIC_DATA] [STREET_ADDRESS][PERSON_NAME] (651) 227-4184 2016 9…"
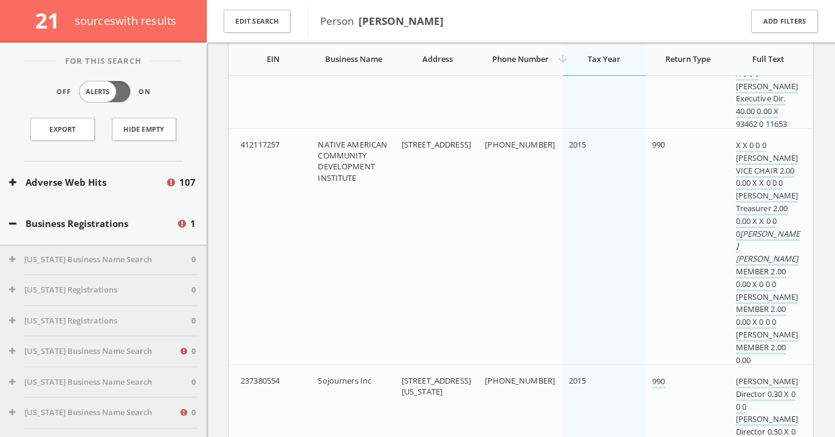
scroll to position [3843, 0]
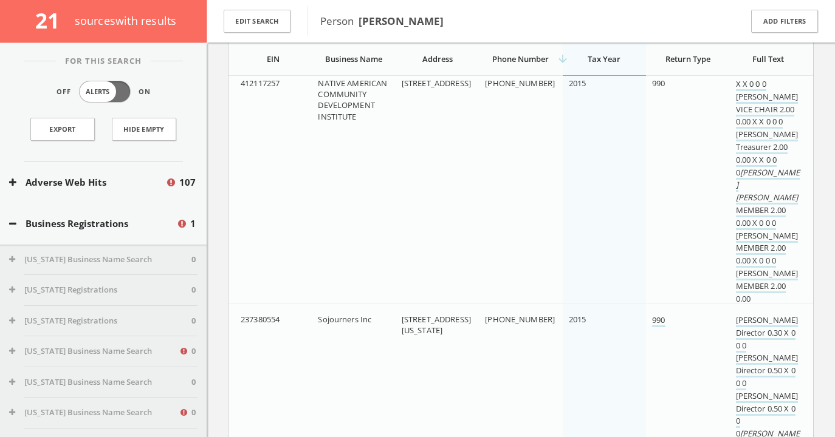
click at [589, 225] on td "2015" at bounding box center [603, 191] width 83 height 248
click at [488, 112] on td "[PHONE_NUMBER]" at bounding box center [520, 191] width 83 height 248
click at [243, 80] on span "412117257" at bounding box center [260, 83] width 39 height 11
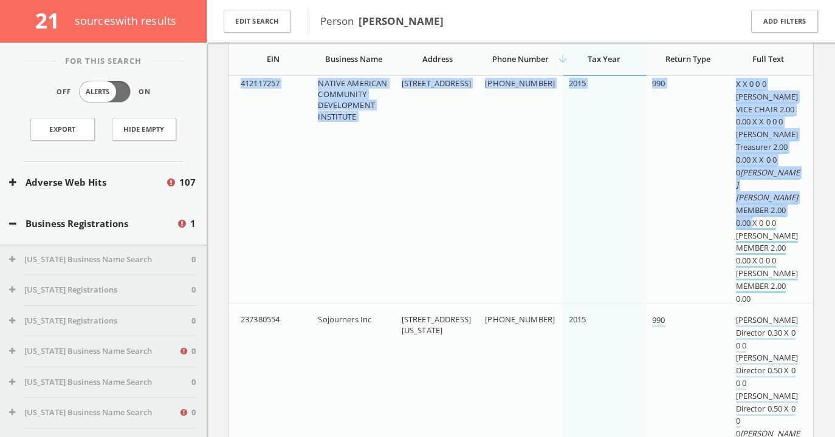
drag, startPoint x: 241, startPoint y: 81, endPoint x: 751, endPoint y: 213, distance: 526.3
click at [751, 213] on tr "412117257 NATIVE AMERICAN COMMUNITY DEVELOPMENT INSTITUTE [STREET_ADDRESS] (612…" at bounding box center [520, 191] width 584 height 248
copy tr "412117257 NATIVE AMERICAN COMMUNITY DEVELOPMENT INSTITUTE [STREET_ADDRESS] (612…"
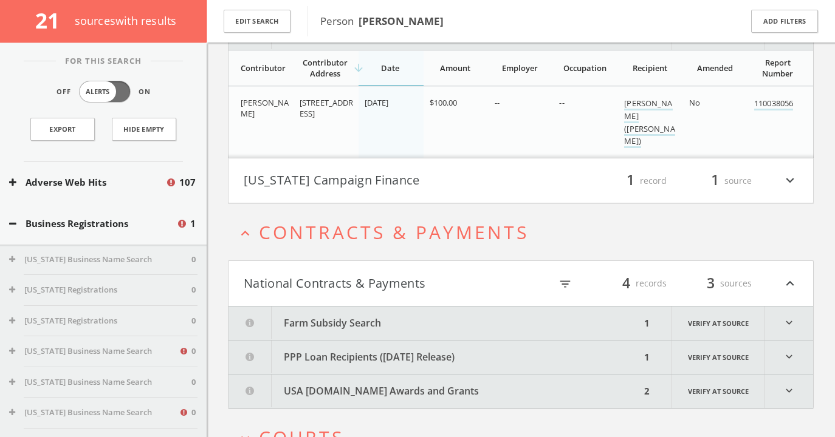
scroll to position [1588, 0]
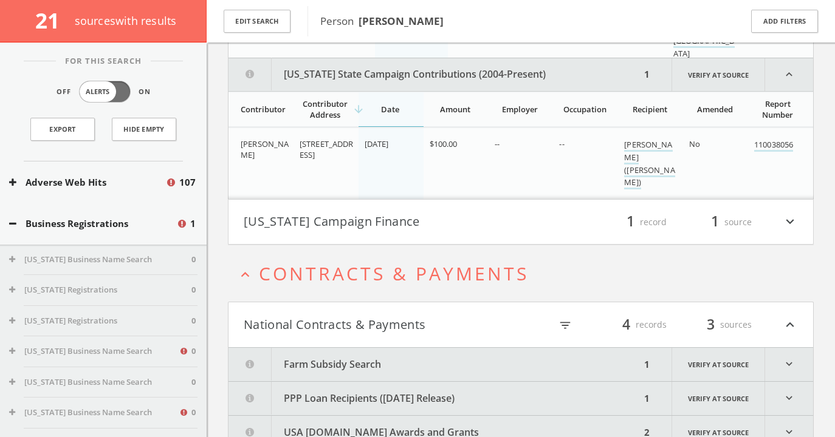
drag, startPoint x: 238, startPoint y: 137, endPoint x: 671, endPoint y: 186, distance: 436.5
click at [671, 187] on tr "[PERSON_NAME] [STREET_ADDRESS] [DATE] $100.00 -- -- [PERSON_NAME] ([PERSON_NAME…" at bounding box center [520, 164] width 584 height 72
copy tr "[PERSON_NAME] [STREET_ADDRESS] [DATE] $100.00 -- -- [PERSON_NAME] ([PERSON_NAME…"
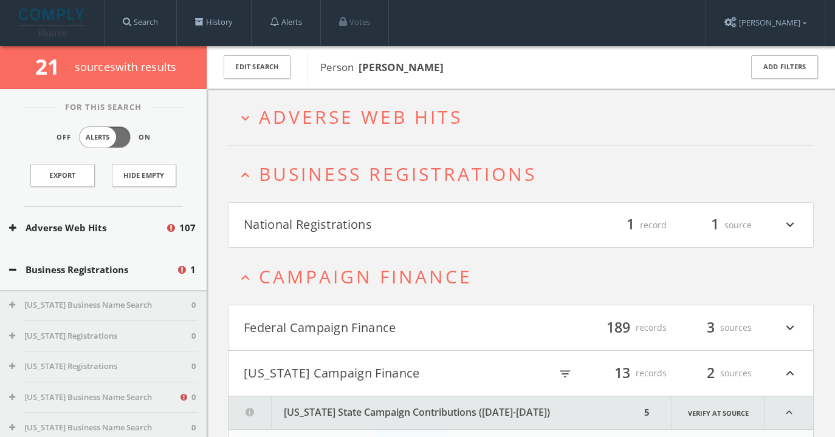
scroll to position [0, 0]
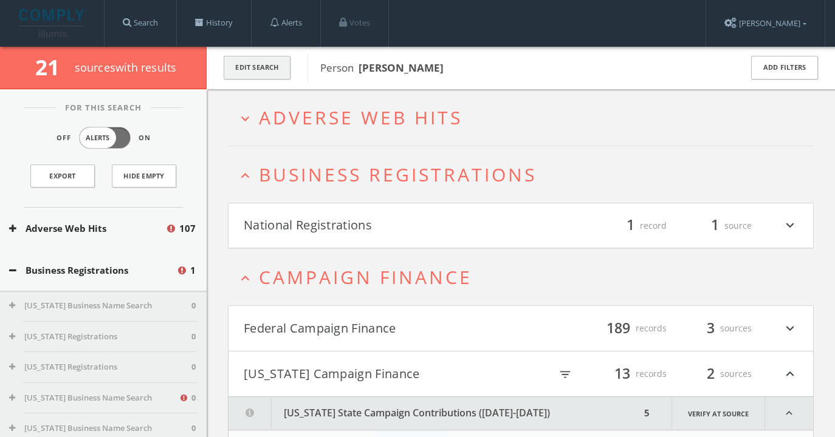
click at [258, 63] on button "Edit Search" at bounding box center [257, 68] width 67 height 24
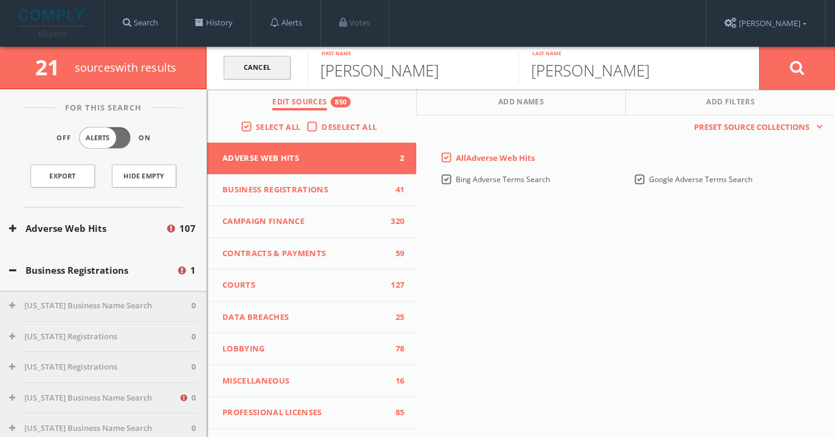
drag, startPoint x: 381, startPoint y: 74, endPoint x: 287, endPoint y: 72, distance: 94.2
click at [287, 72] on form "Cancel [PERSON_NAME] First name [PERSON_NAME] Last name Cancel" at bounding box center [521, 68] width 628 height 43
type input "[PERSON_NAME]"
click at [759, 46] on button at bounding box center [797, 68] width 76 height 44
